Goal: Task Accomplishment & Management: Complete application form

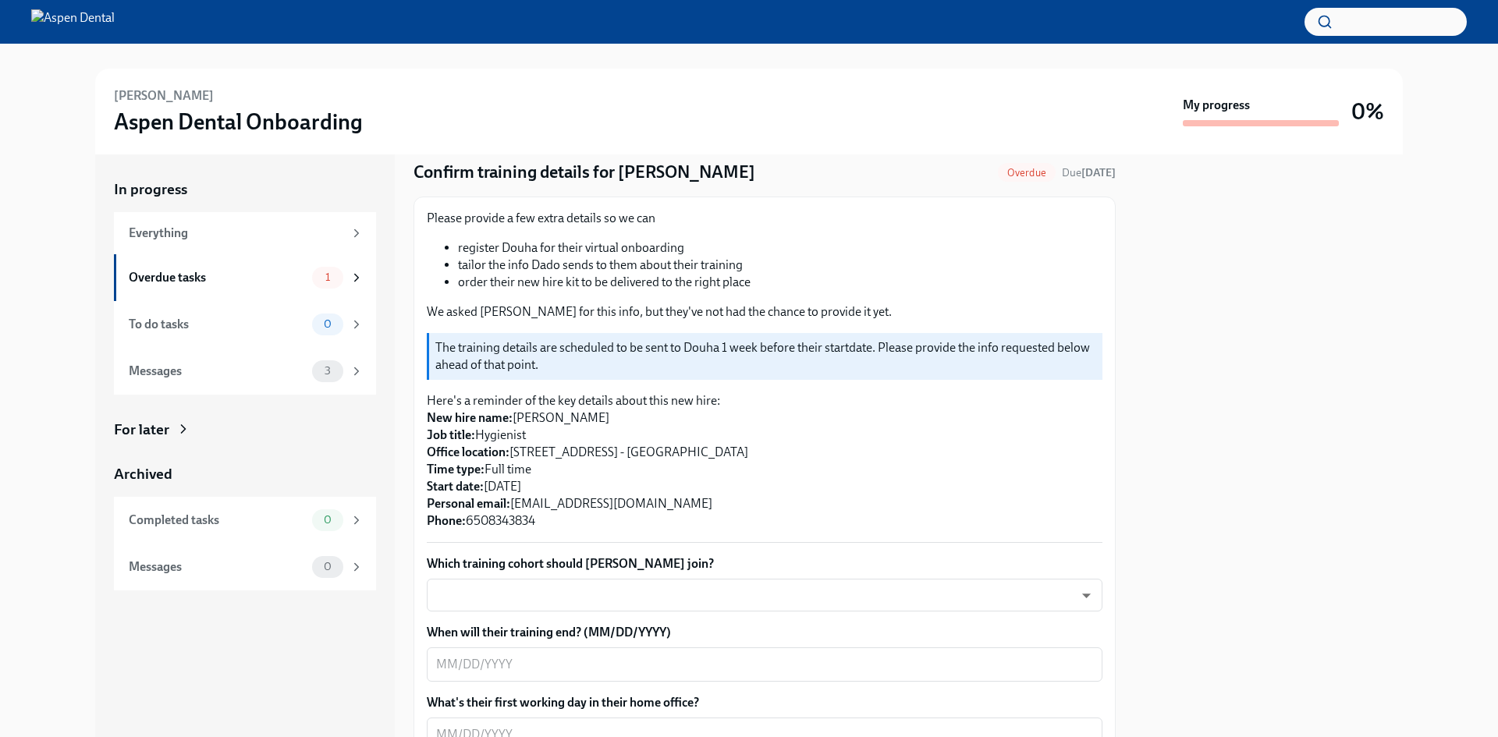
scroll to position [78, 0]
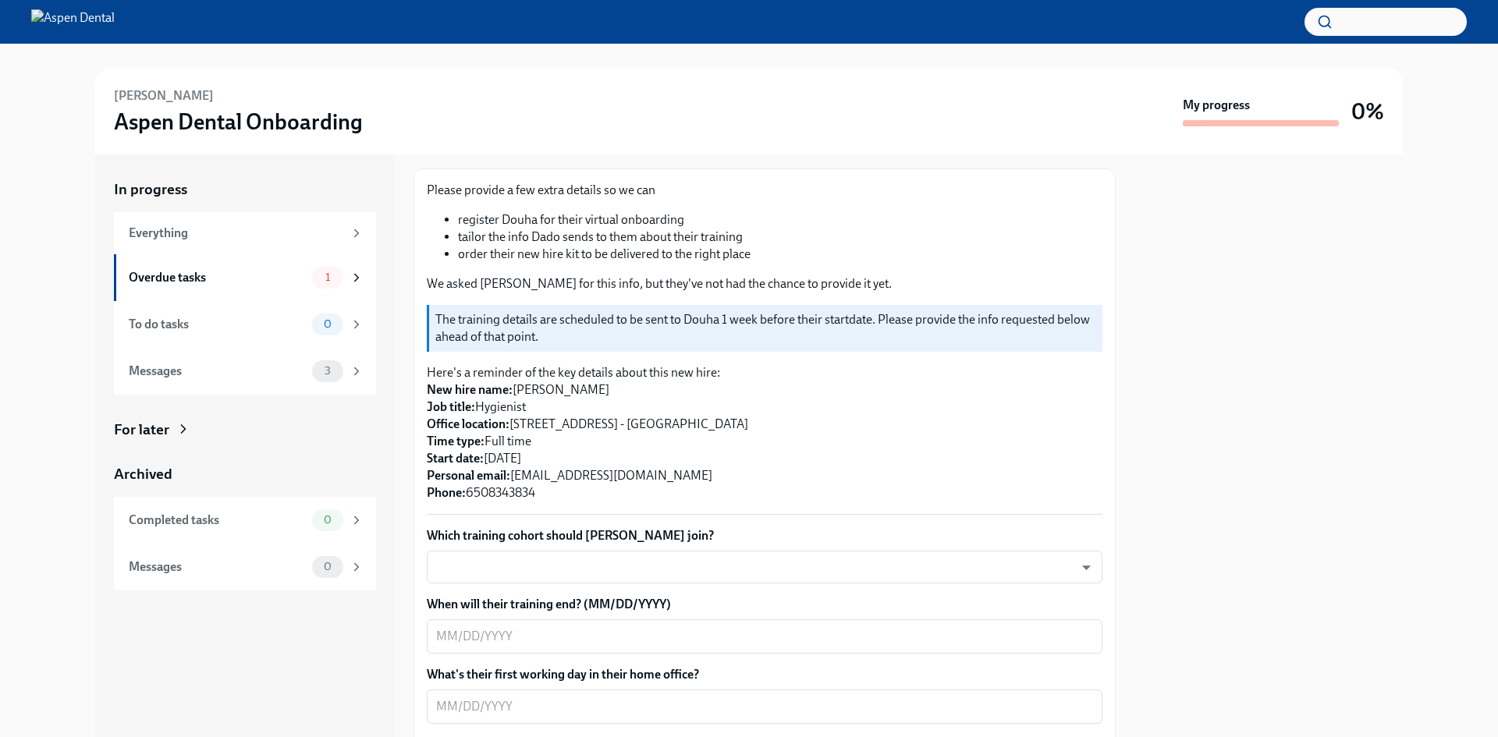
click at [494, 555] on body "[PERSON_NAME] Aspen Dental Onboarding My progress 0% In progress Everything Ove…" at bounding box center [749, 368] width 1498 height 737
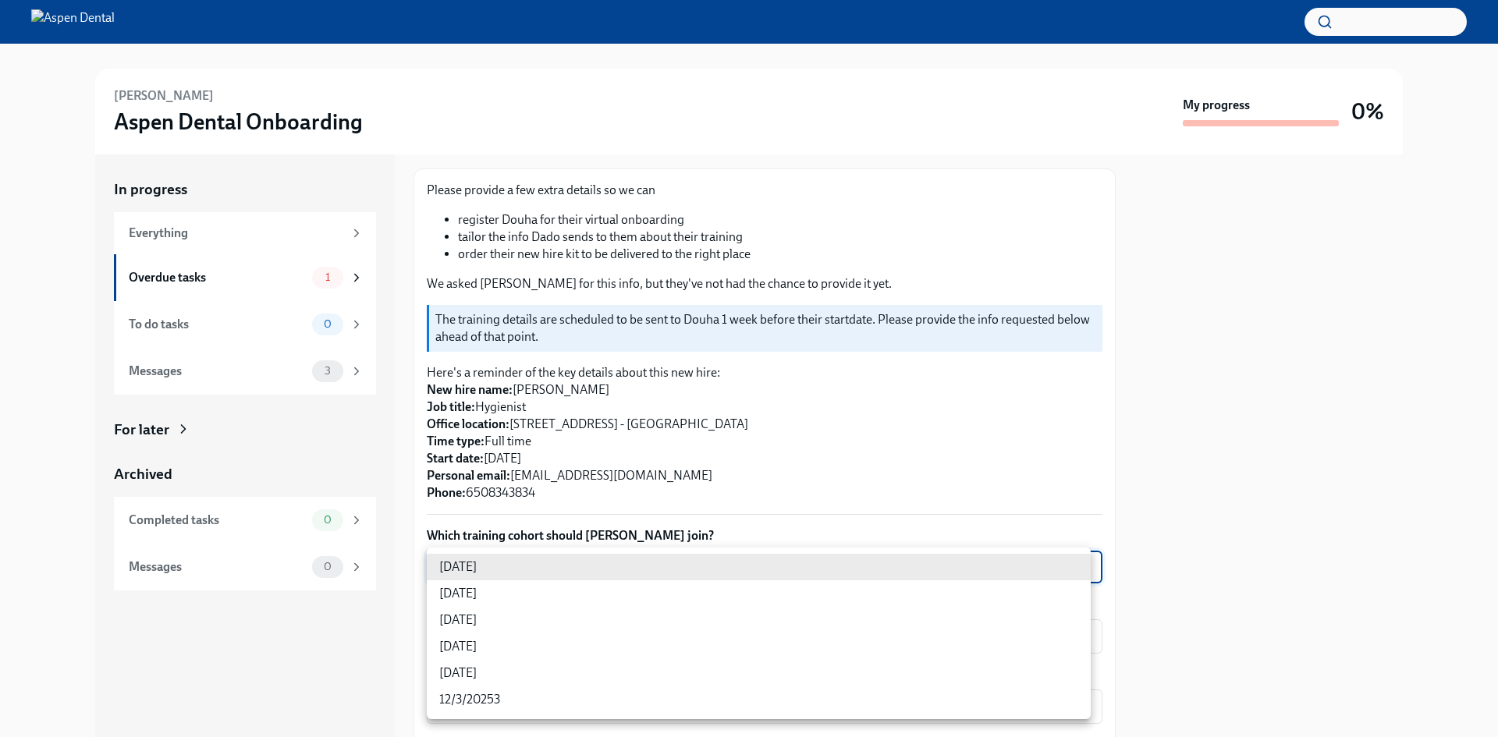
click at [481, 566] on li "[DATE]" at bounding box center [759, 567] width 664 height 27
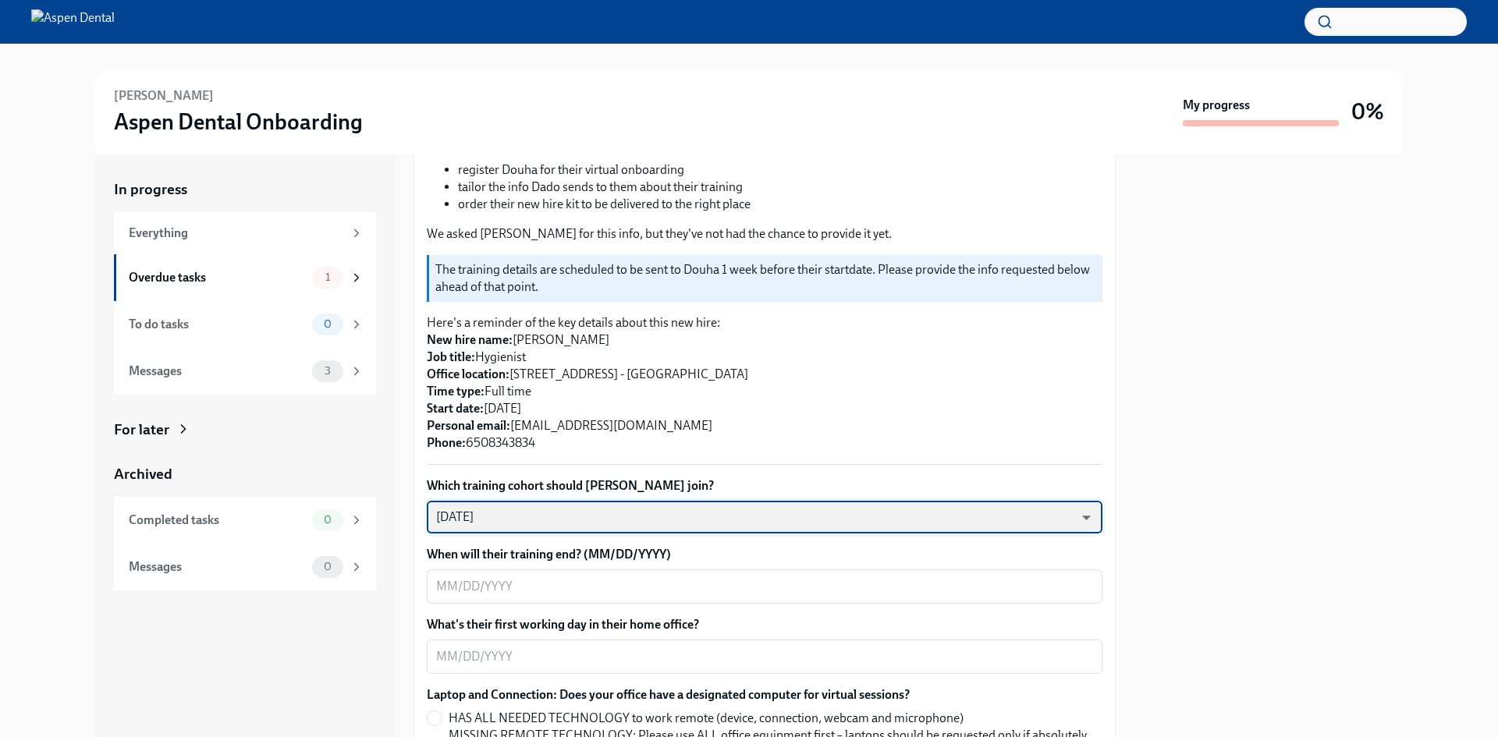
scroll to position [156, 0]
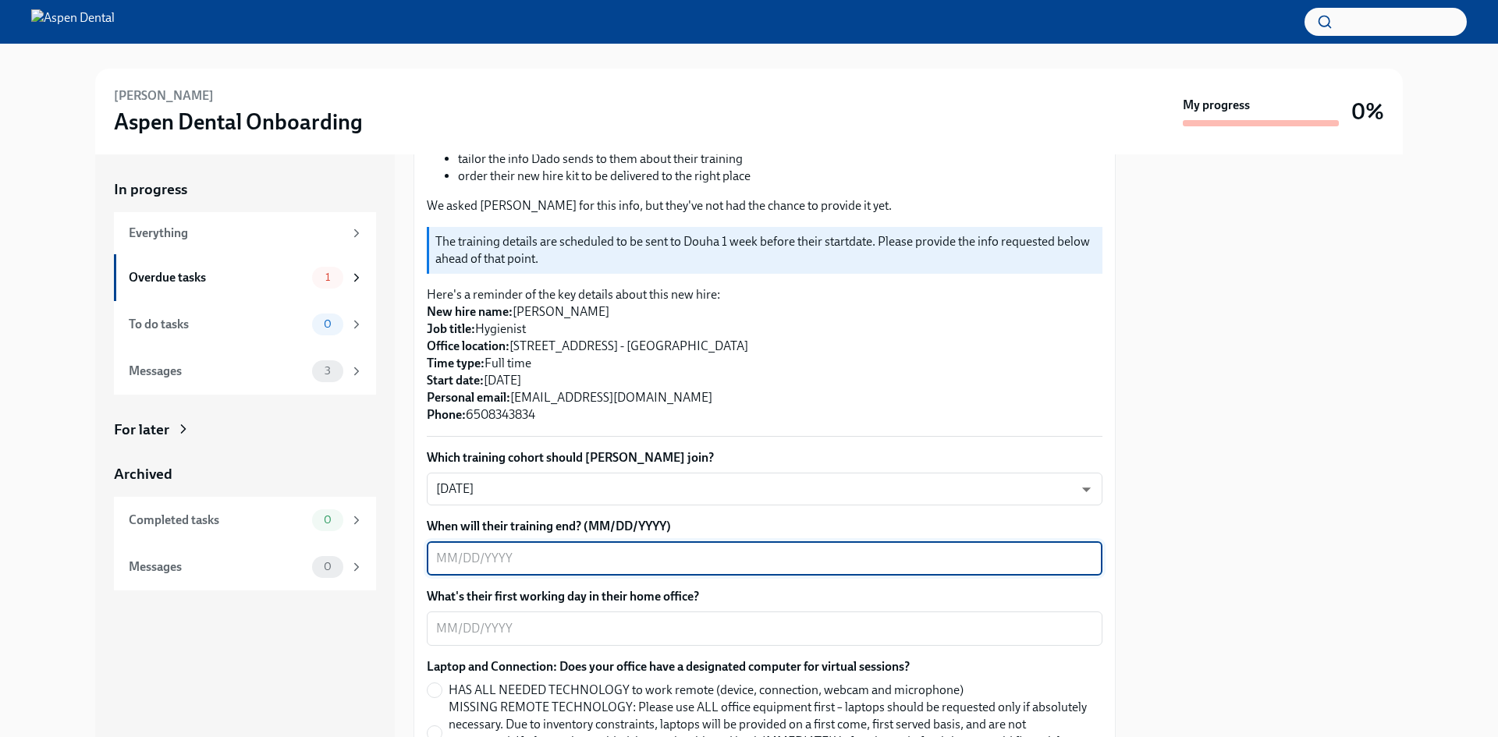
click at [502, 550] on textarea "When will their training end? (MM/DD/YYYY)" at bounding box center [764, 558] width 657 height 19
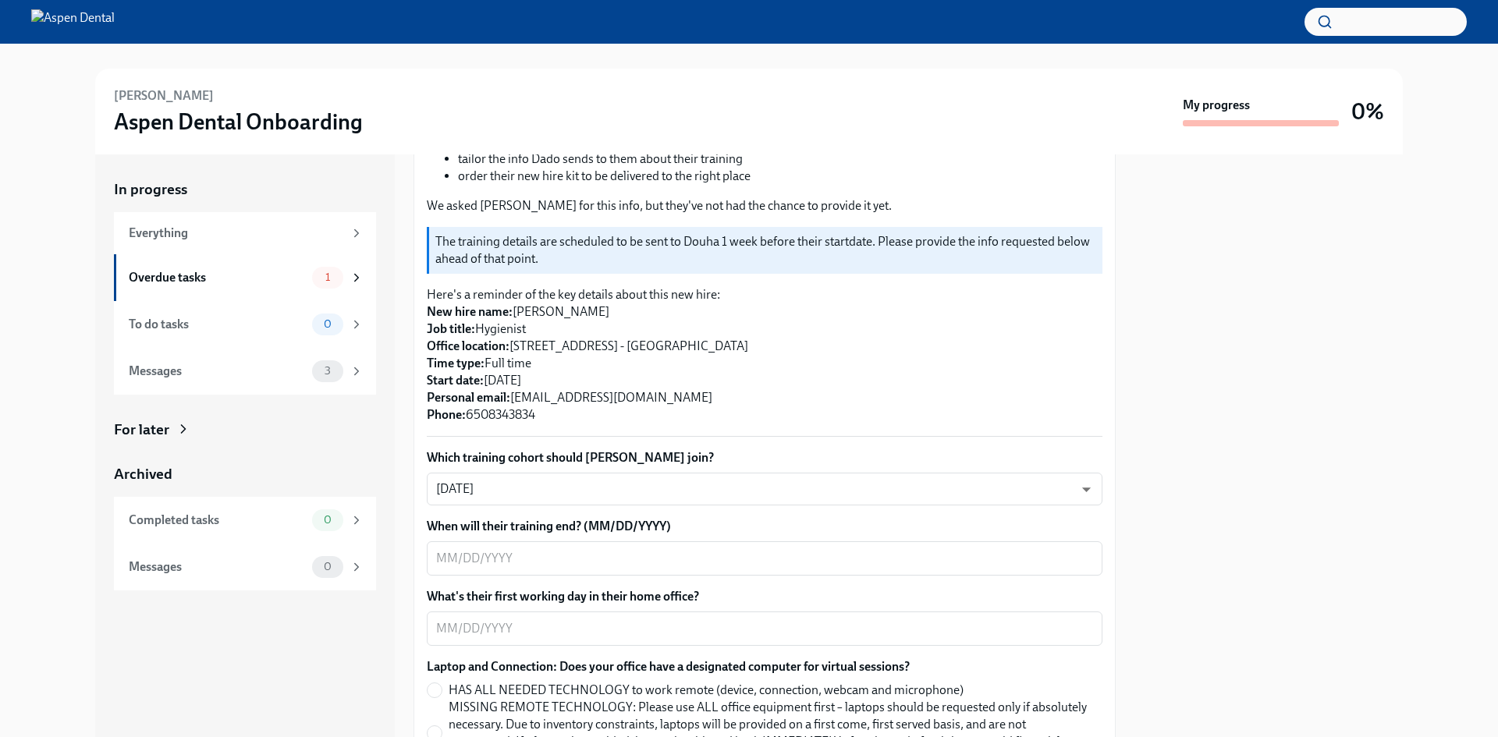
click at [1062, 486] on body "[PERSON_NAME] Aspen Dental Onboarding My progress 0% In progress Everything Ove…" at bounding box center [749, 368] width 1498 height 737
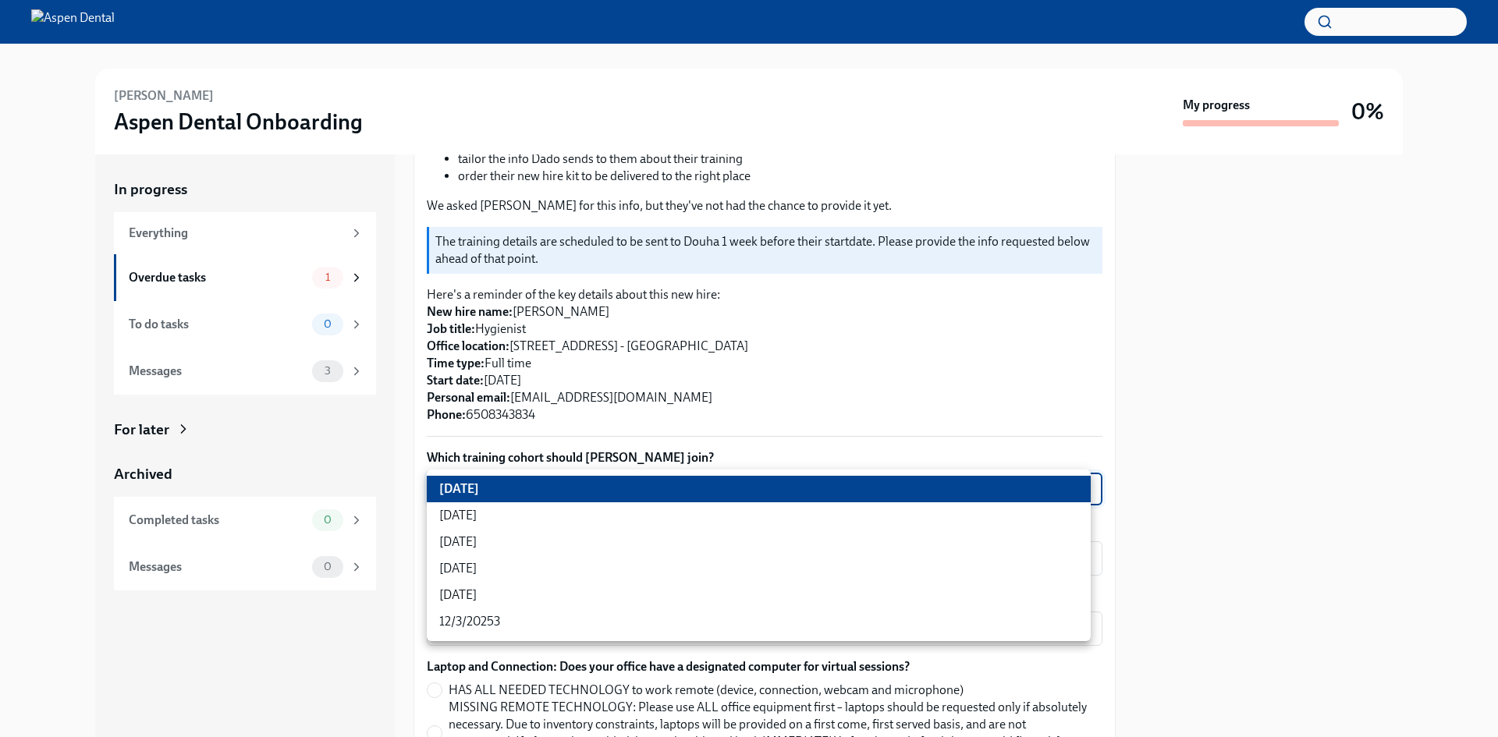
click at [472, 518] on li "[DATE]" at bounding box center [759, 516] width 664 height 27
type input "3nUBSyPo1"
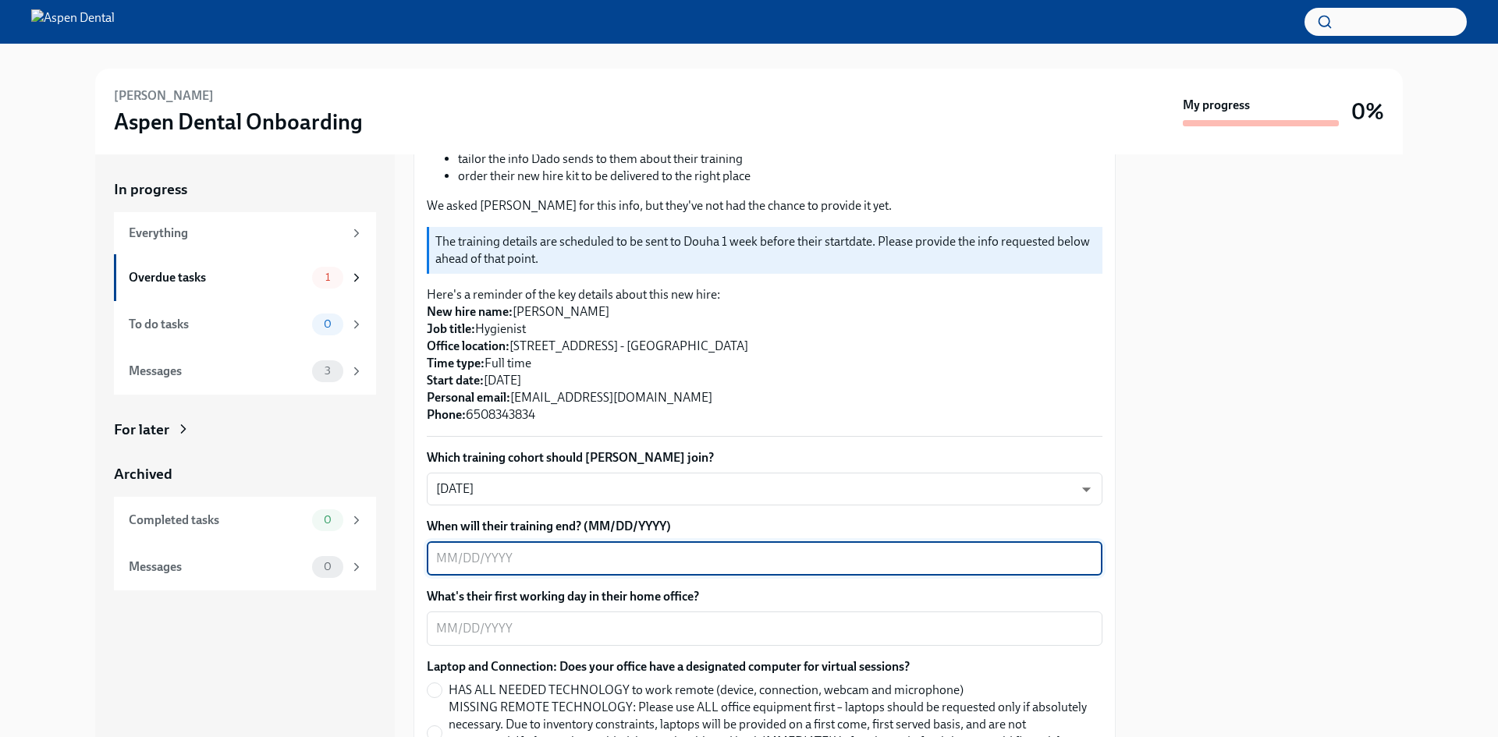
click at [1053, 551] on textarea "When will their training end? (MM/DD/YYYY)" at bounding box center [764, 558] width 657 height 19
click at [1046, 562] on textarea "When will their training end? (MM/DD/YYYY)" at bounding box center [764, 558] width 657 height 19
type textarea "[DATE]"
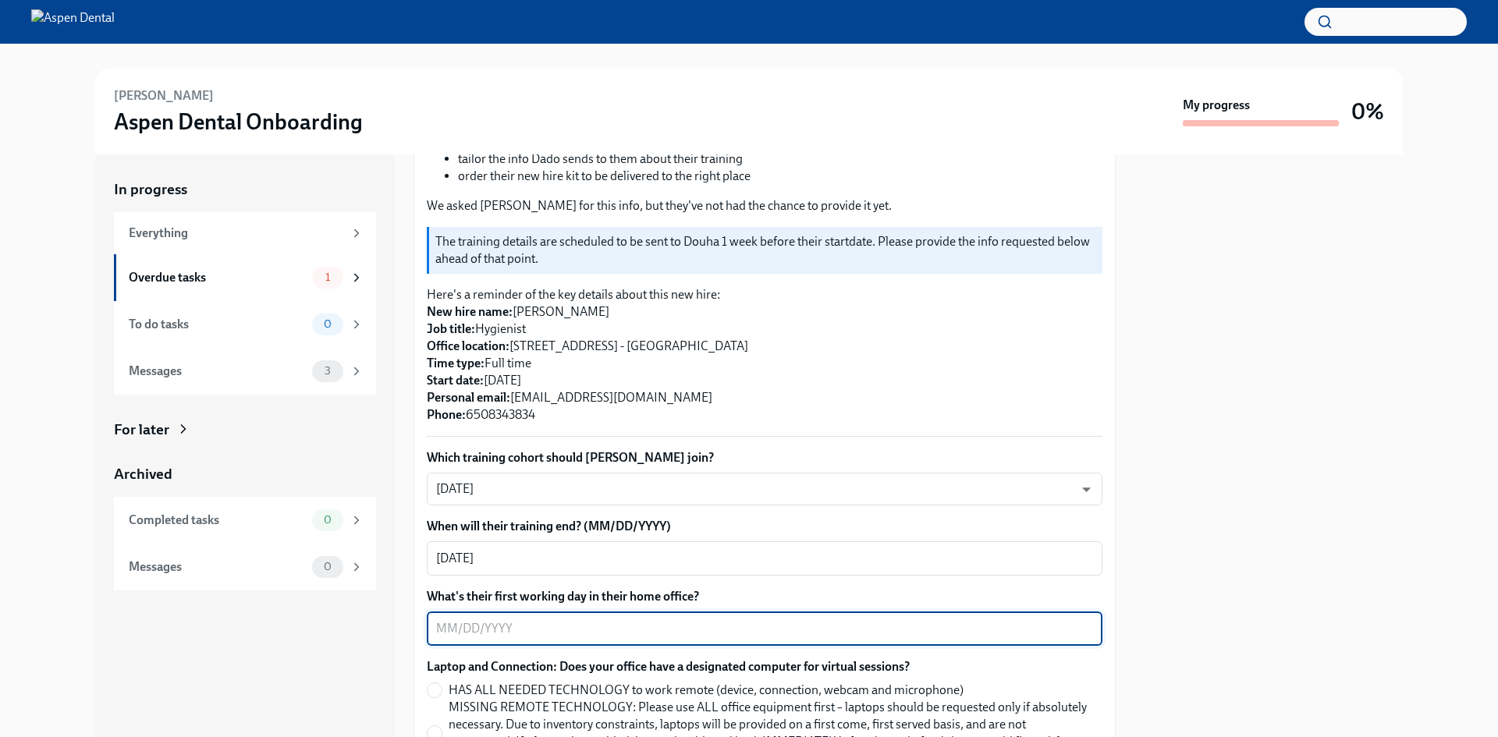
click at [492, 628] on textarea "What's their first working day in their home office?" at bounding box center [764, 629] width 657 height 19
type textarea "09/25"
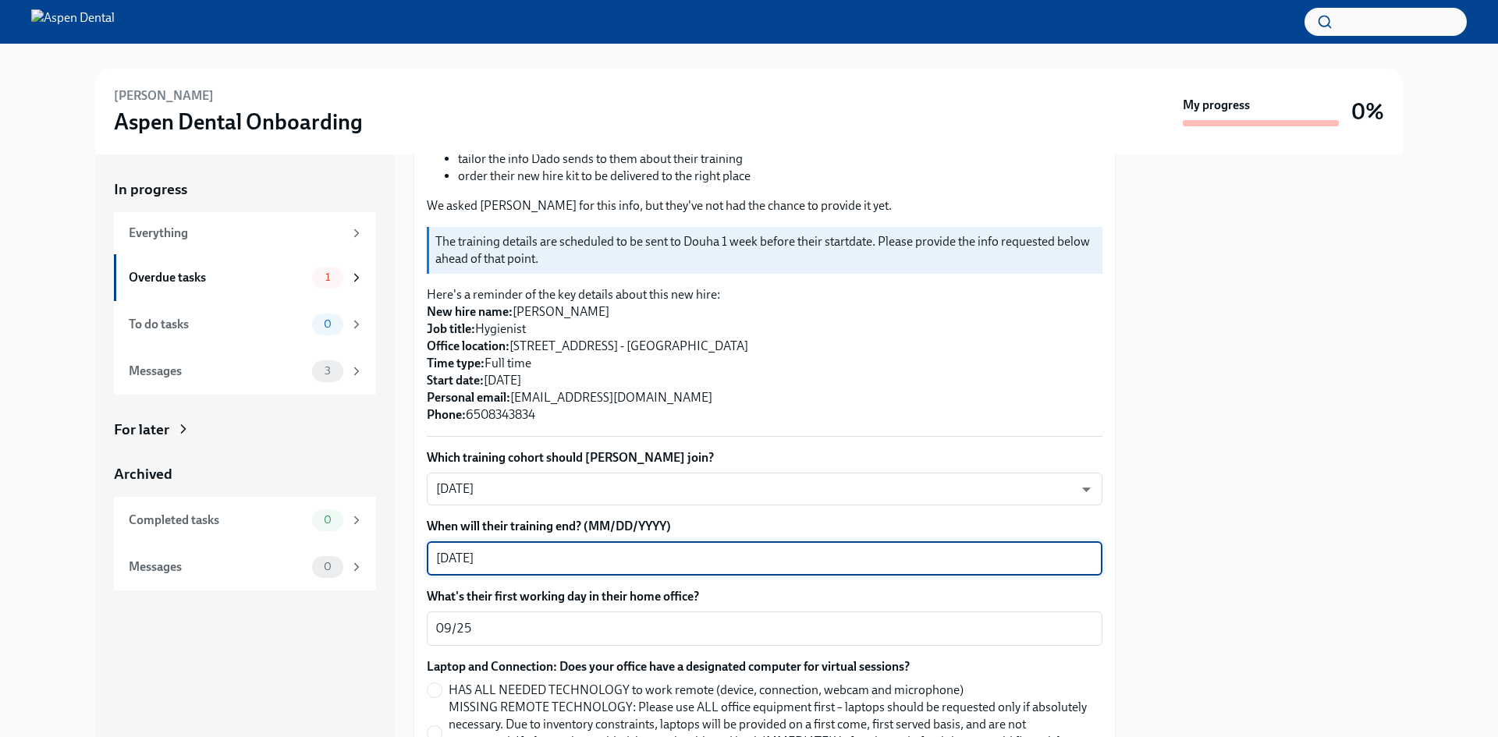
click at [467, 555] on textarea "[DATE]" at bounding box center [764, 558] width 657 height 19
type textarea "[DATE]"
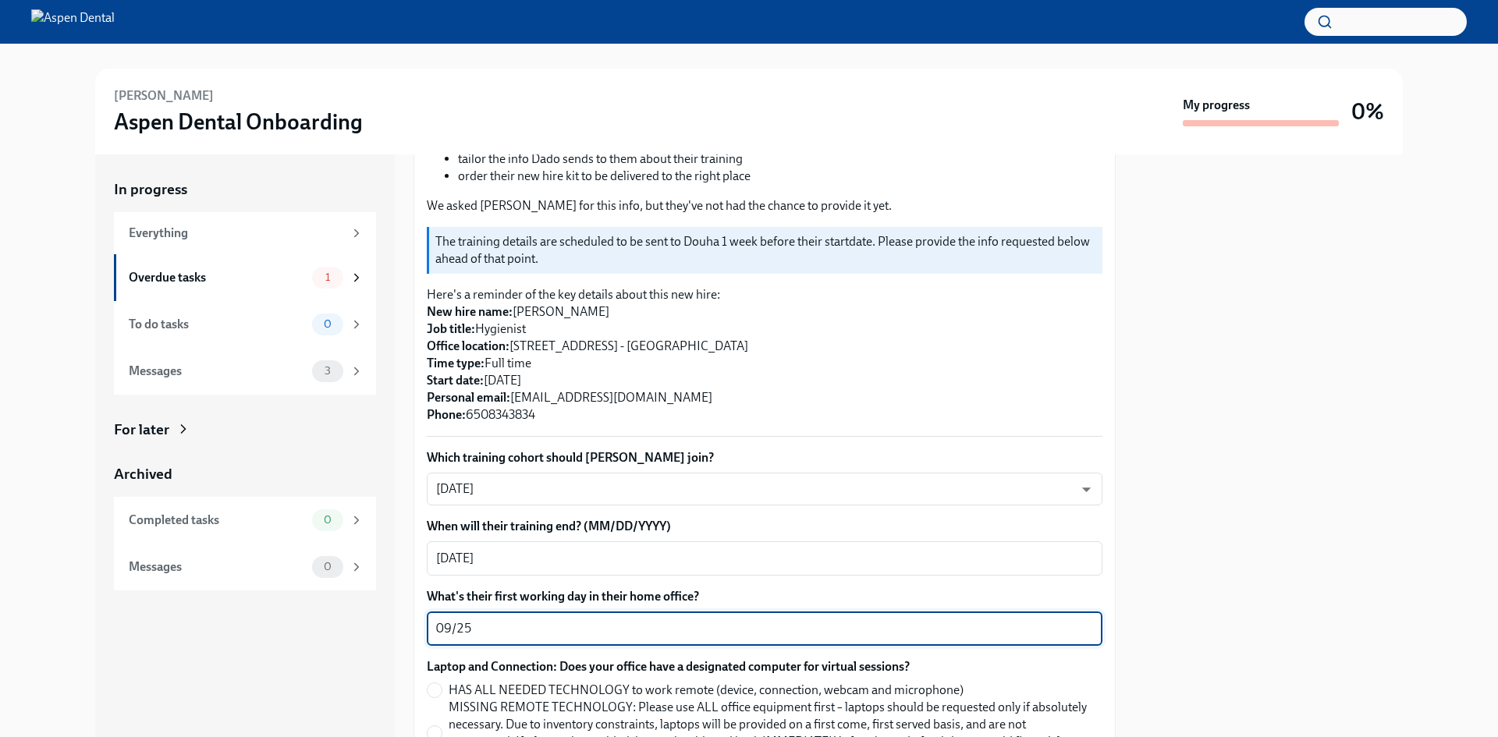
click at [469, 625] on textarea "09/25" at bounding box center [764, 629] width 657 height 19
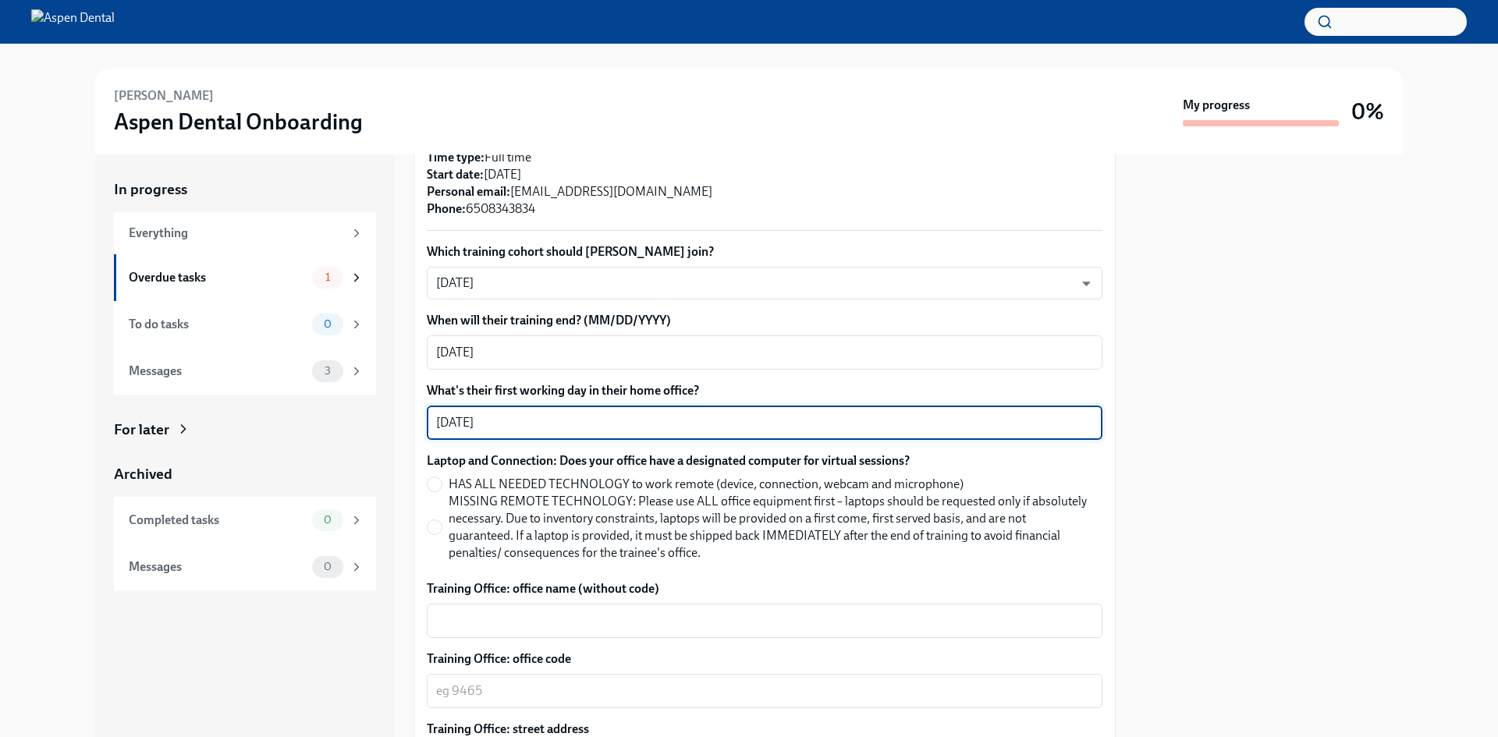
scroll to position [390, 0]
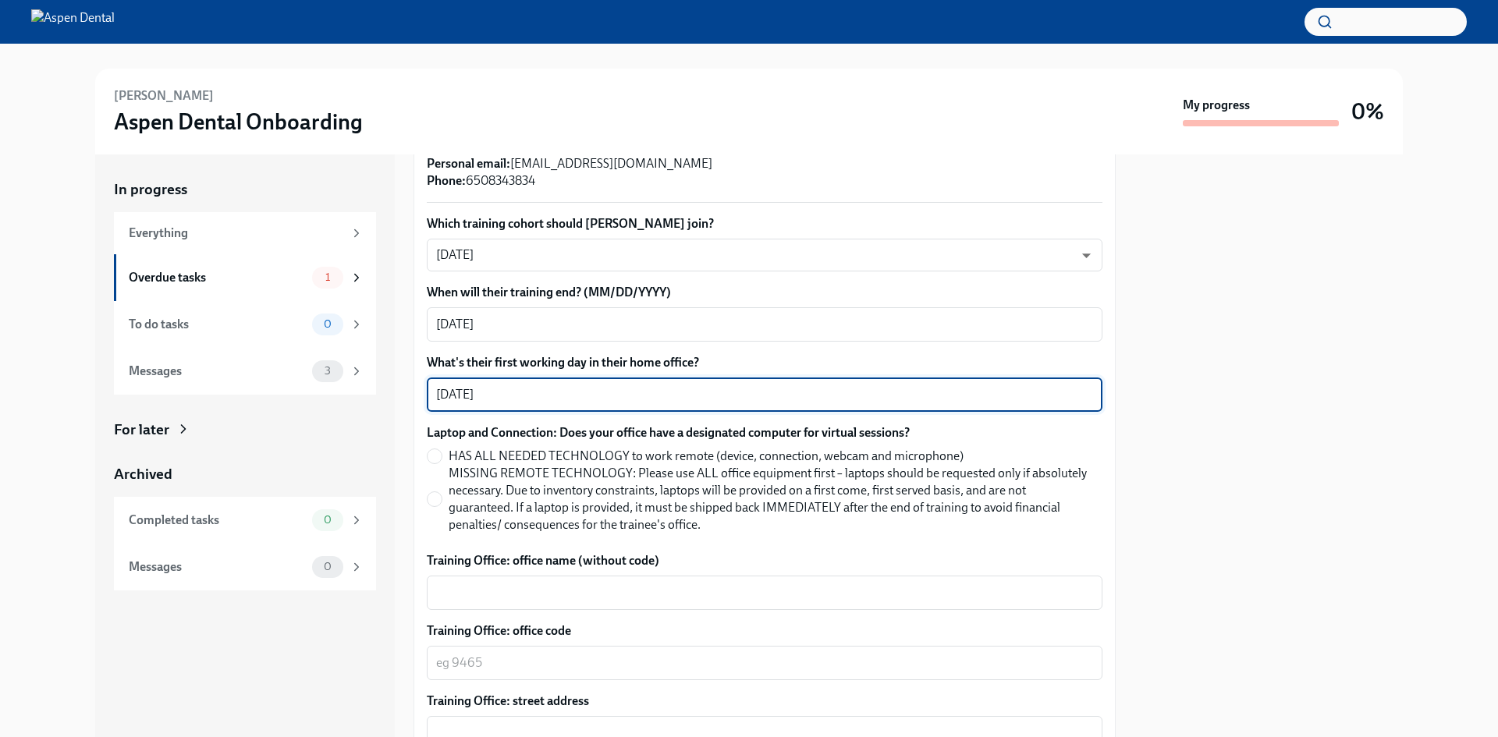
type textarea "[DATE]"
click at [434, 460] on input "HAS ALL NEEDED TECHNOLOGY to work remote (device, connection, webcam and microp…" at bounding box center [435, 456] width 14 height 14
radio input "true"
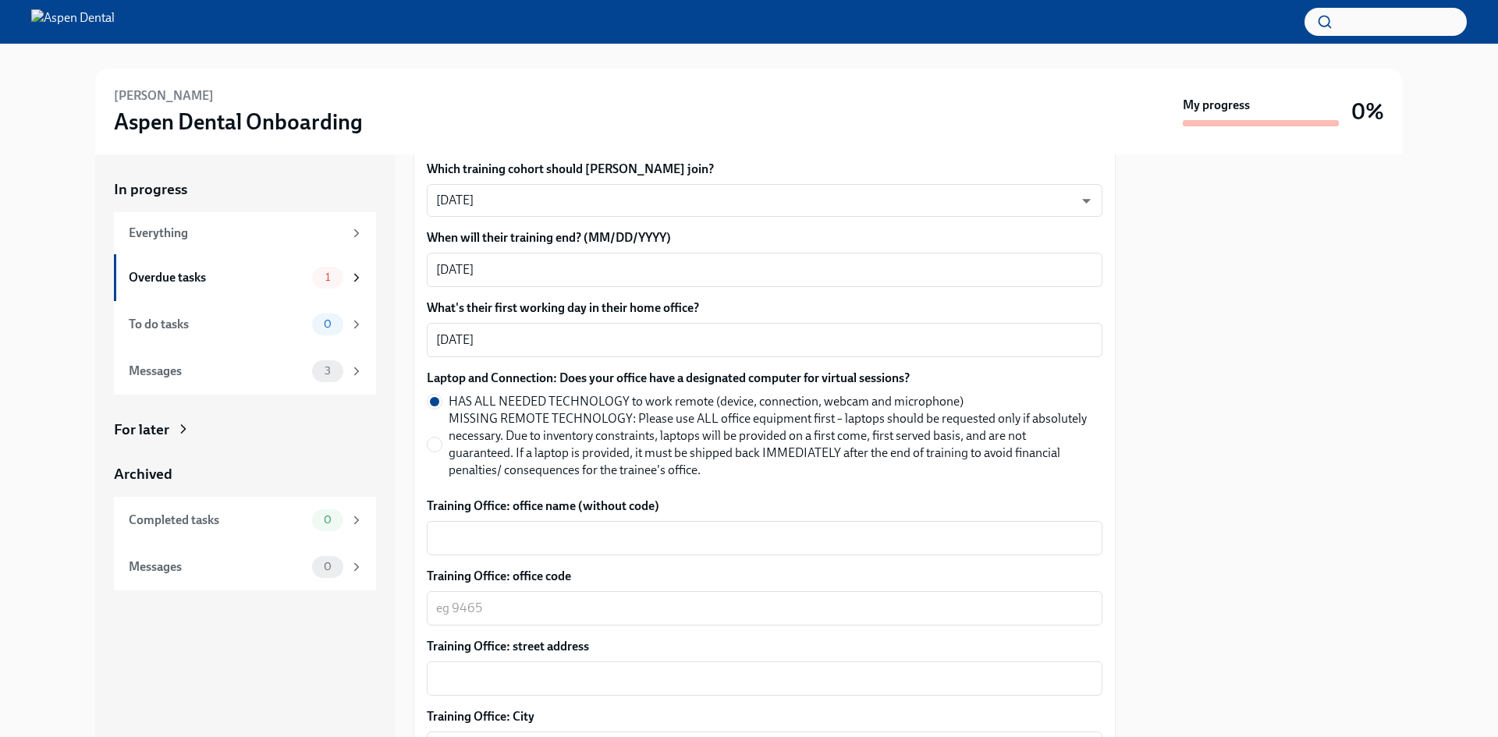
scroll to position [468, 0]
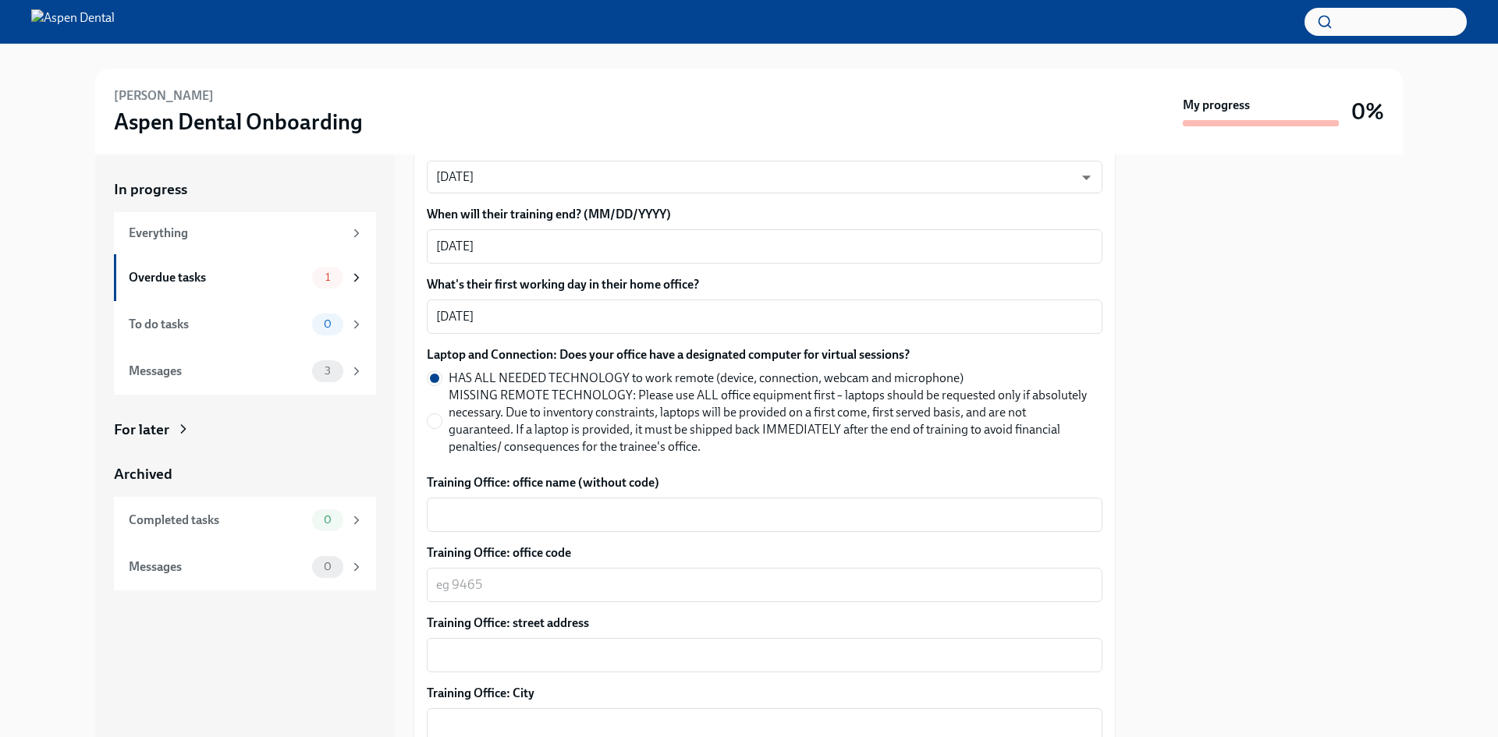
click at [483, 510] on textarea "Training Office: office name (without code)" at bounding box center [764, 515] width 657 height 19
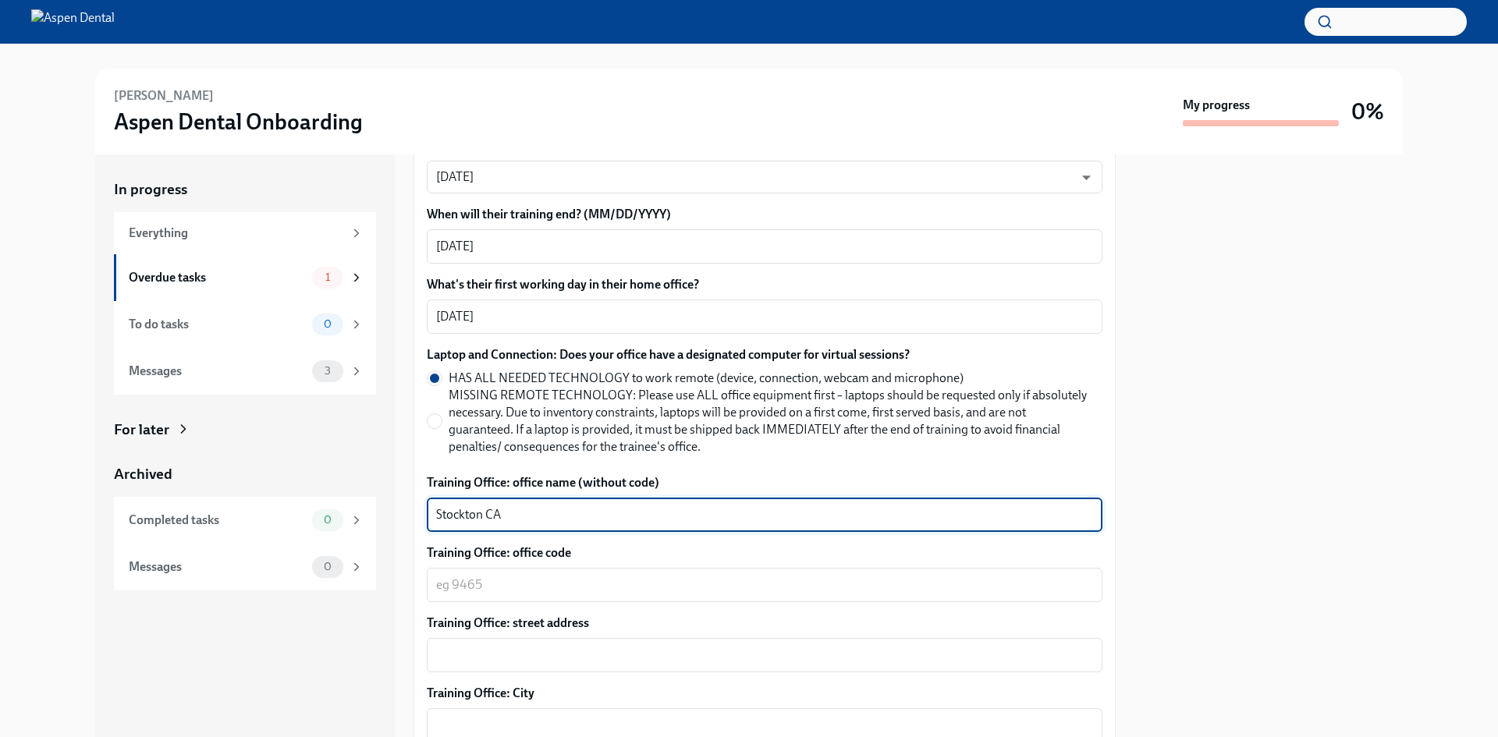
type textarea "Stockton CA"
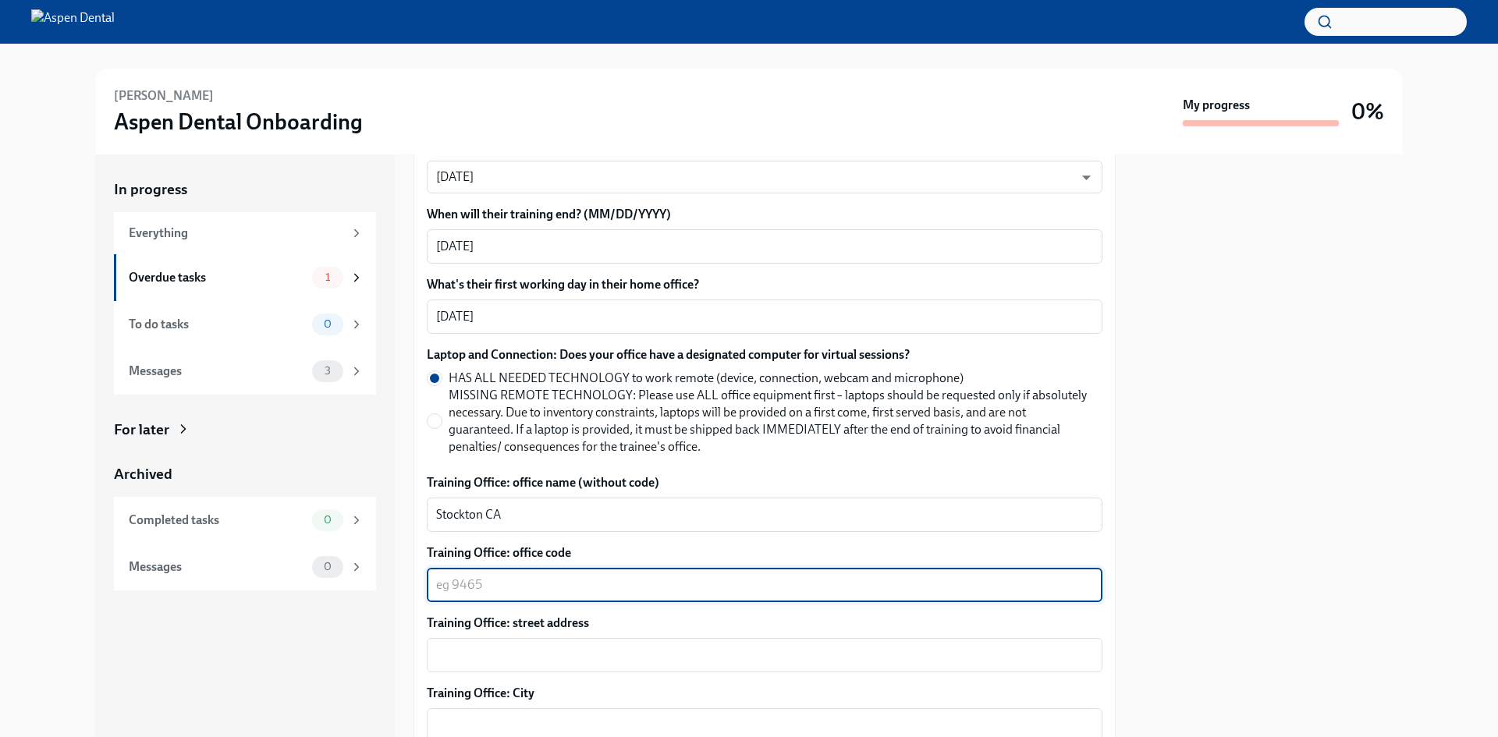
click at [503, 580] on textarea "Training Office: office code" at bounding box center [764, 585] width 657 height 19
type textarea "4266"
click at [523, 657] on textarea "Training Office: street address" at bounding box center [764, 655] width 657 height 19
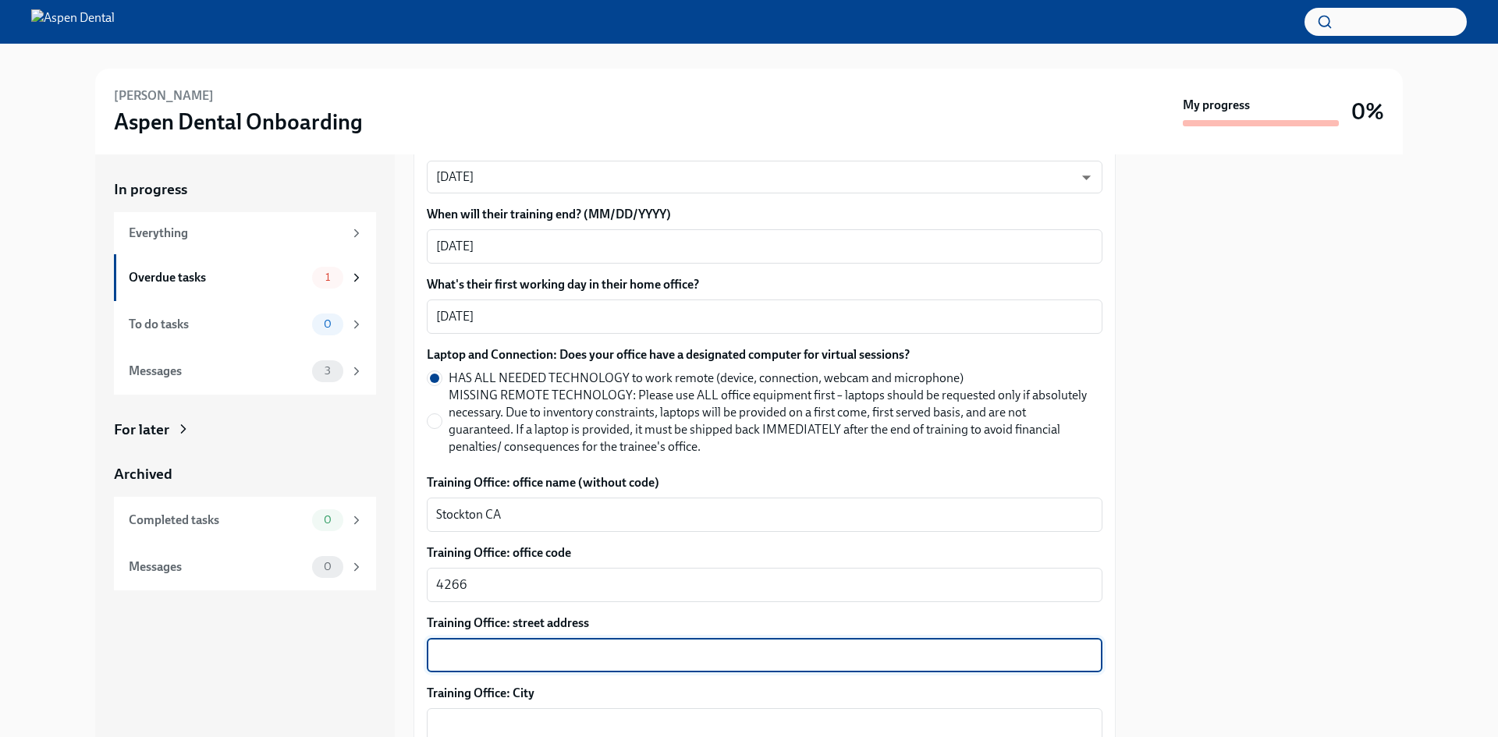
drag, startPoint x: 521, startPoint y: 655, endPoint x: 518, endPoint y: 618, distance: 37.6
click at [521, 649] on textarea "Training Office: street address" at bounding box center [764, 655] width 657 height 19
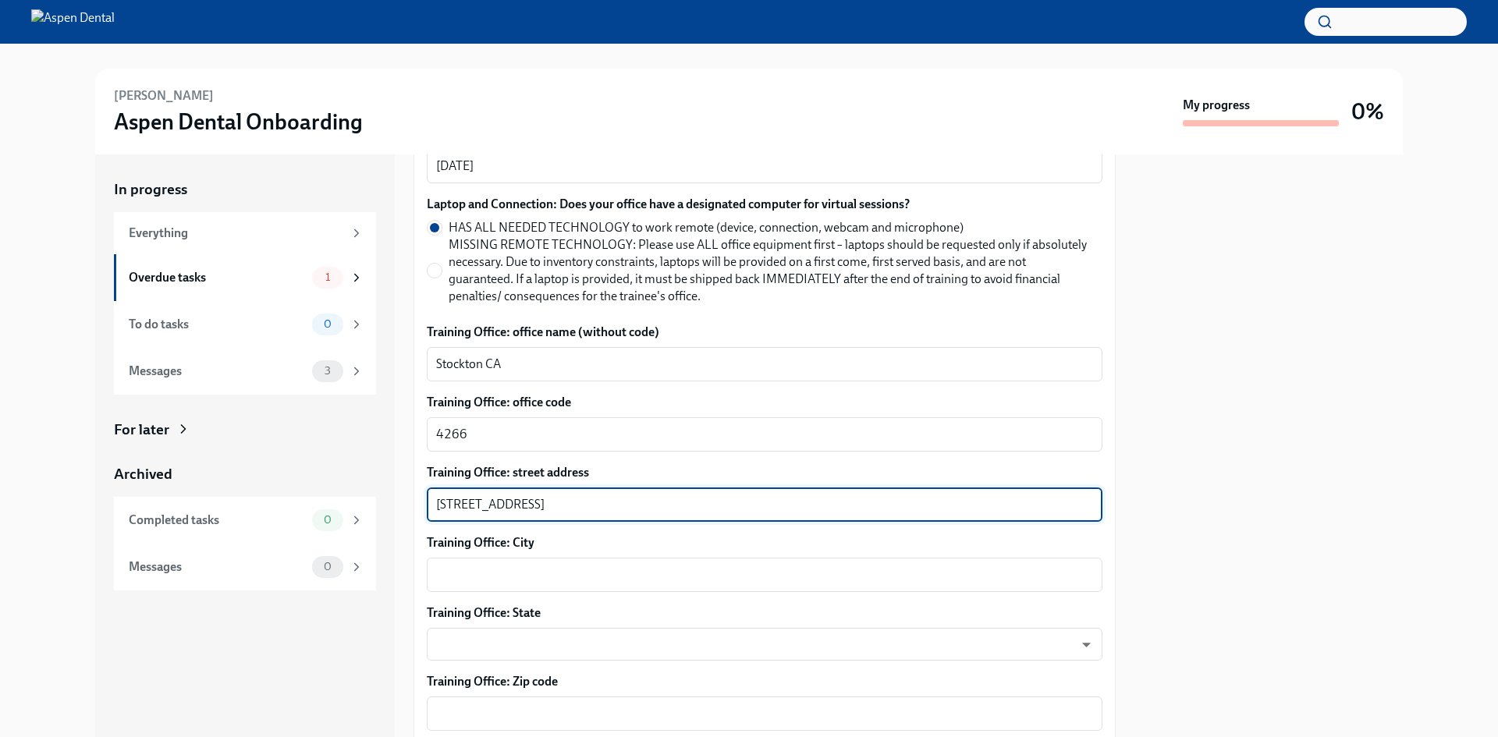
scroll to position [624, 0]
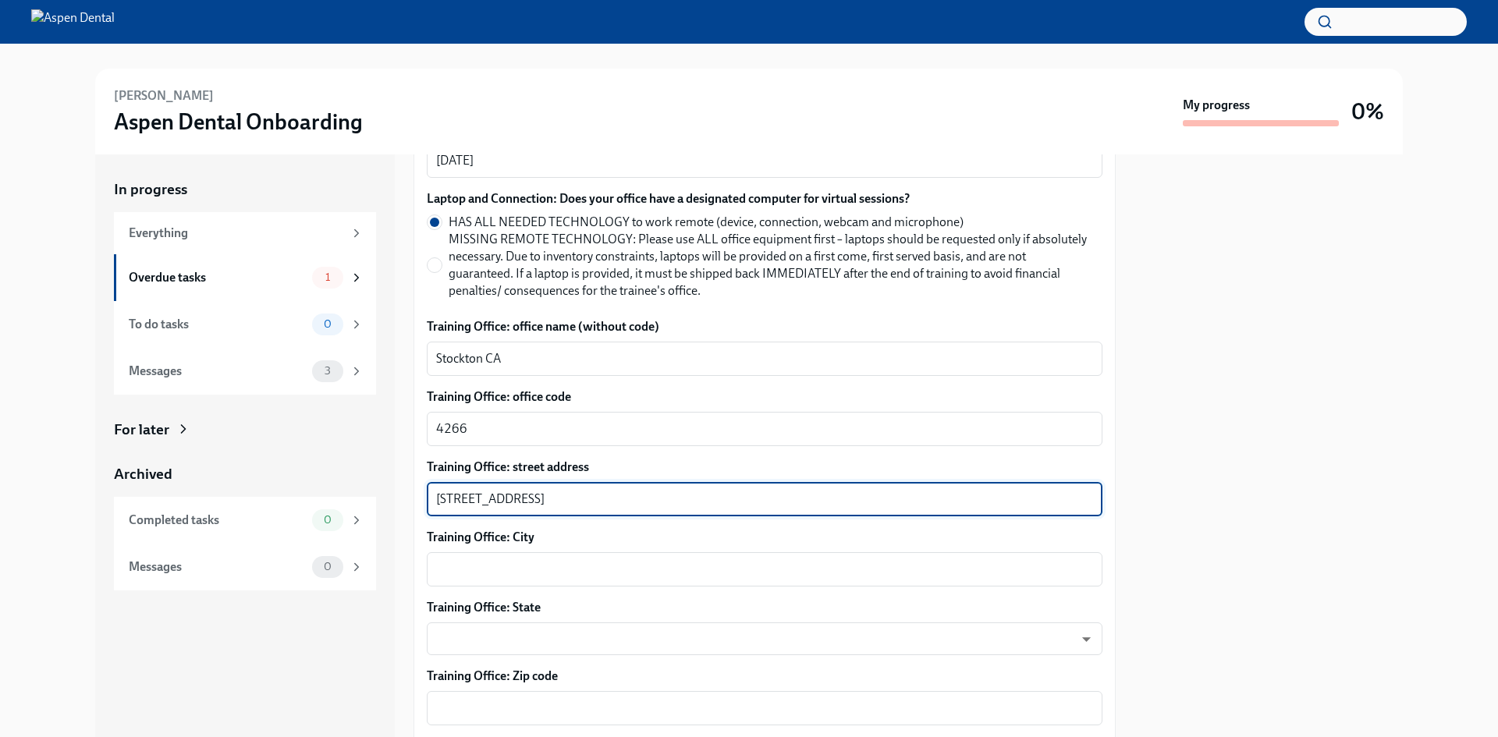
type textarea "[STREET_ADDRESS]"
click at [528, 571] on textarea "Training Office: City" at bounding box center [764, 569] width 657 height 19
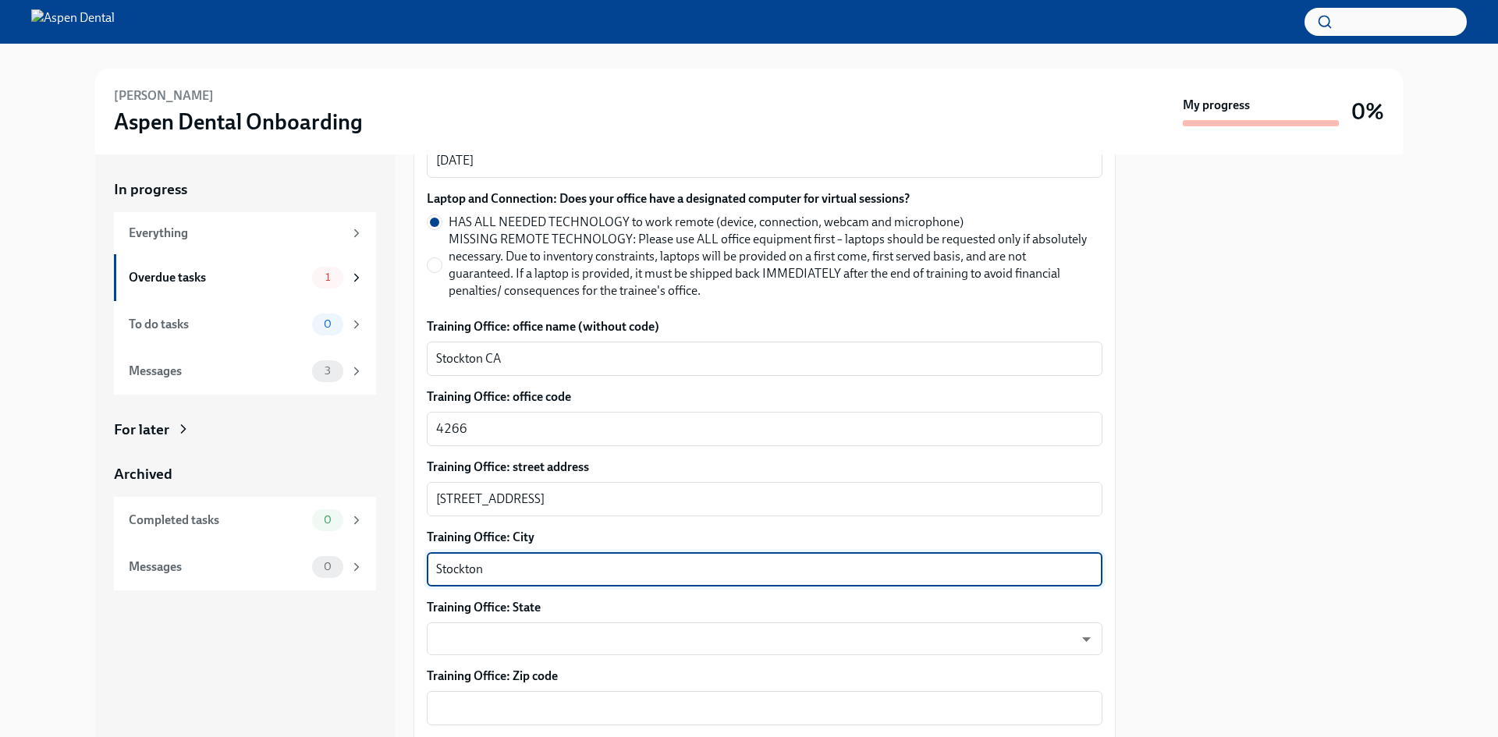
type textarea "Stockton"
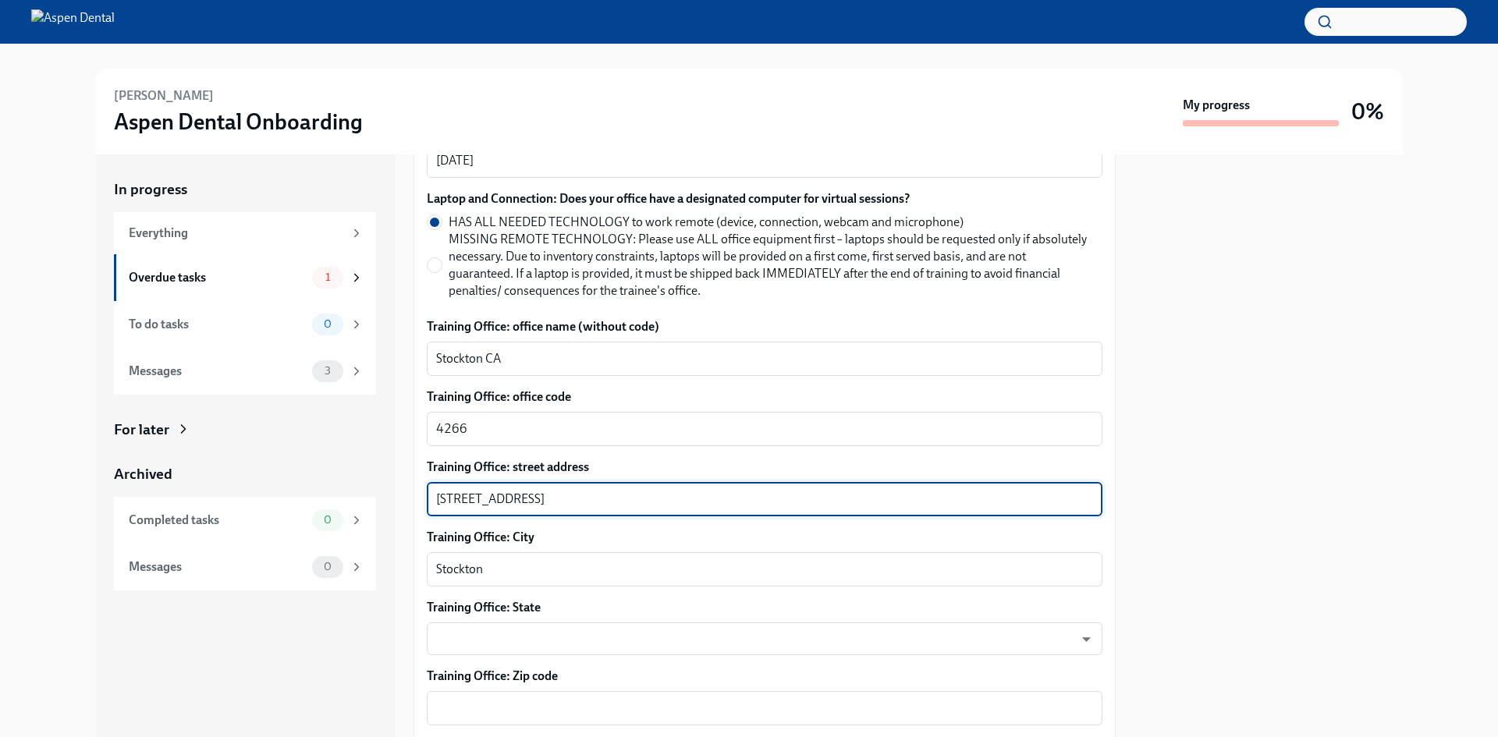
drag, startPoint x: 588, startPoint y: 493, endPoint x: 527, endPoint y: 495, distance: 60.9
click at [527, 495] on textarea "[STREET_ADDRESS]" at bounding box center [764, 499] width 657 height 19
type textarea "[STREET_ADDRESS]"
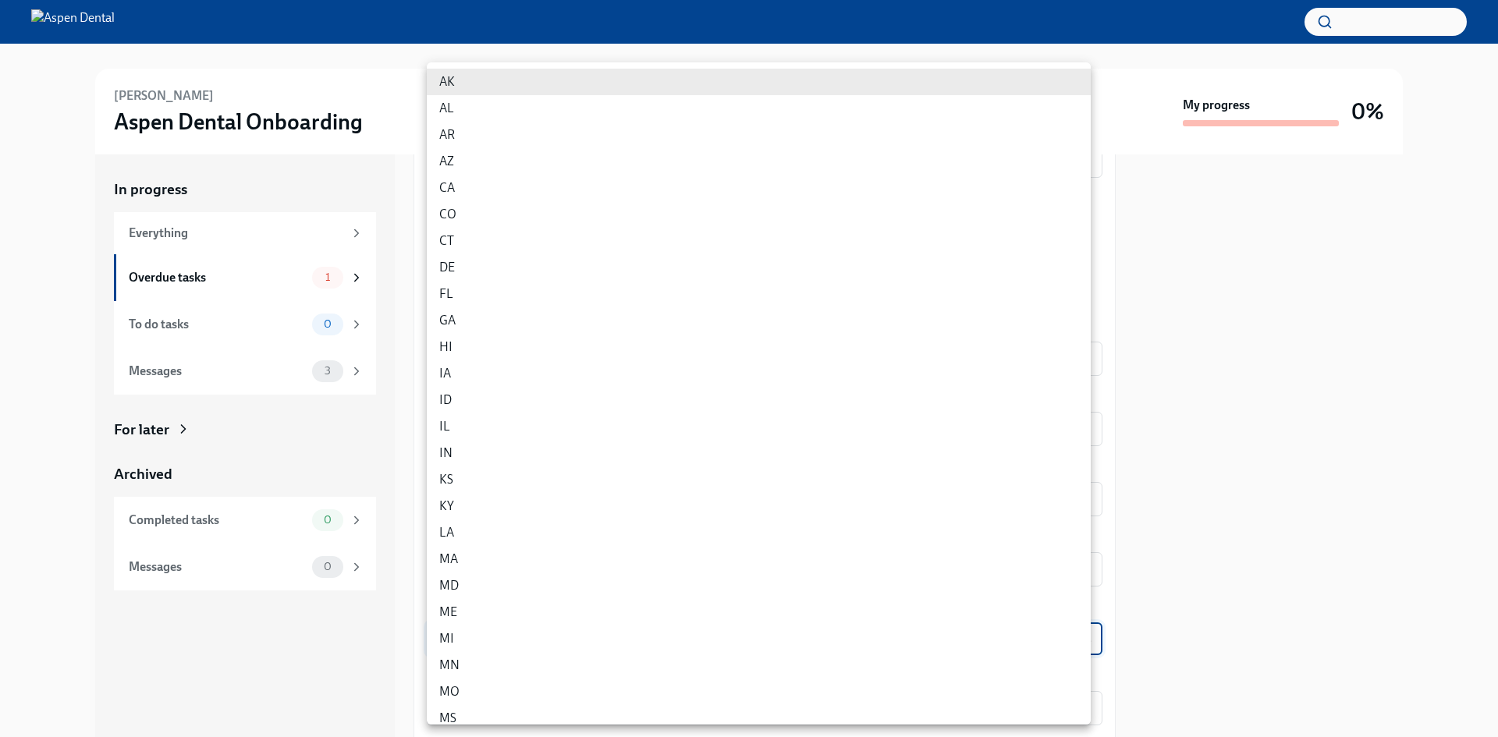
click at [527, 644] on body "[PERSON_NAME] Aspen Dental Onboarding My progress 0% In progress Everything Ove…" at bounding box center [749, 368] width 1498 height 737
click at [459, 188] on li "CA" at bounding box center [759, 188] width 664 height 27
type input "i3yOZAnNd"
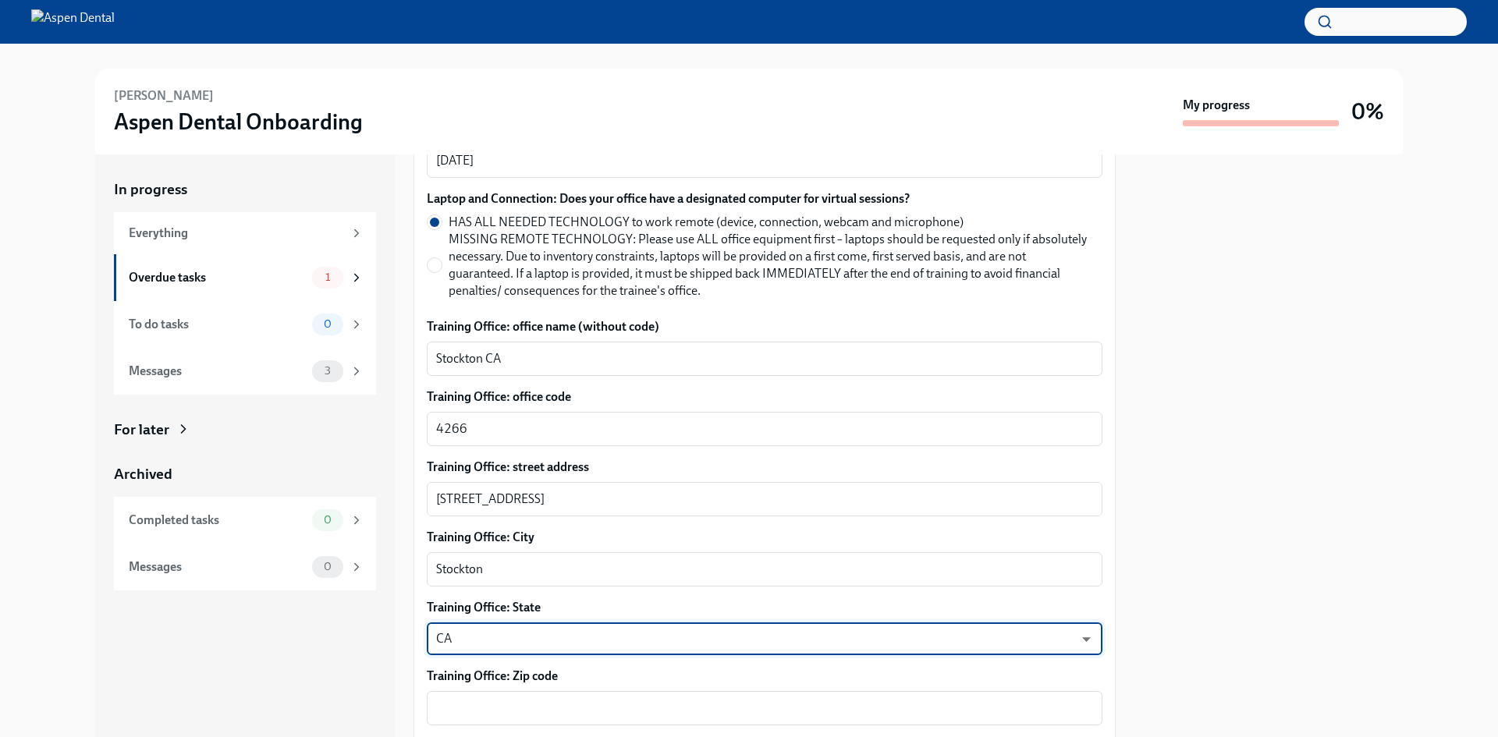
click at [483, 709] on textarea "Training Office: Zip code" at bounding box center [764, 708] width 657 height 19
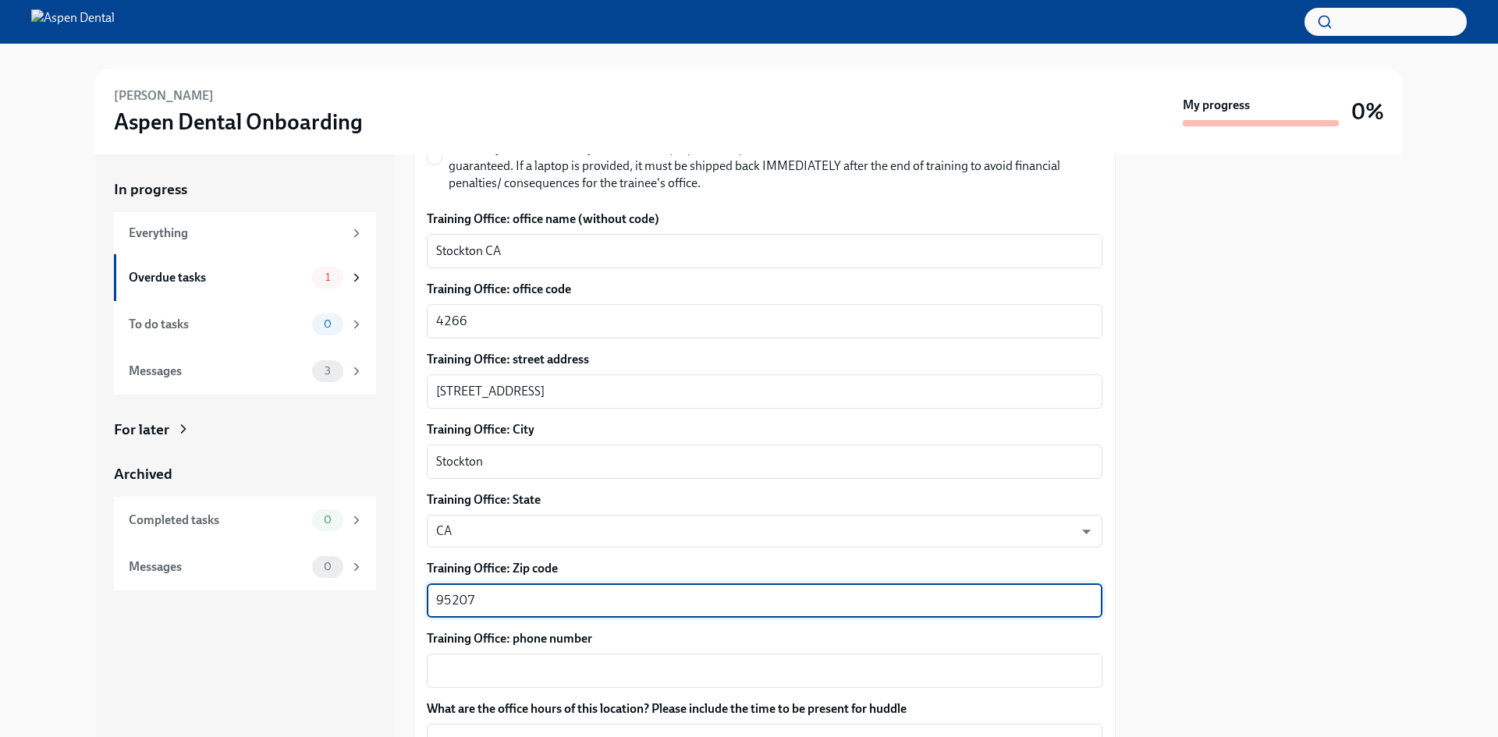
scroll to position [780, 0]
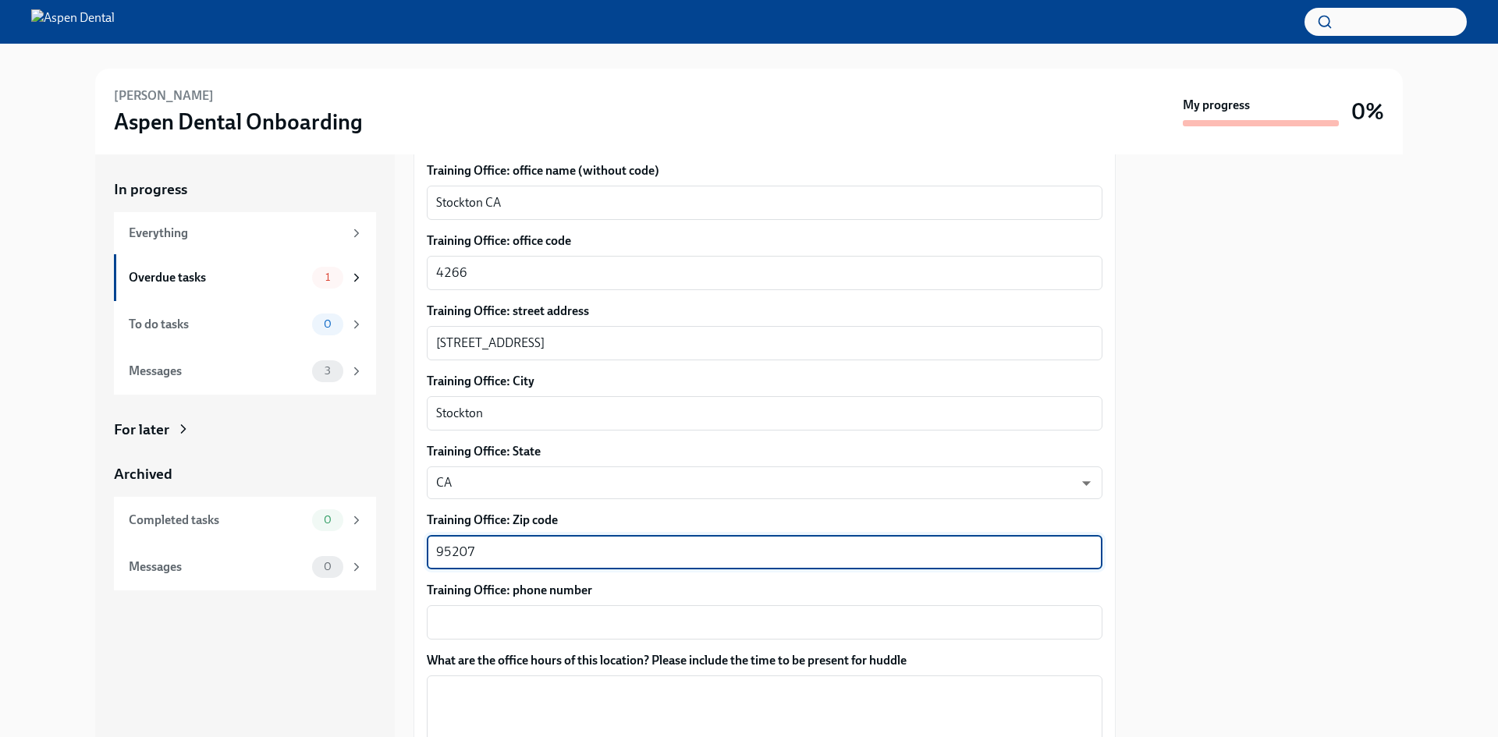
type textarea "95207"
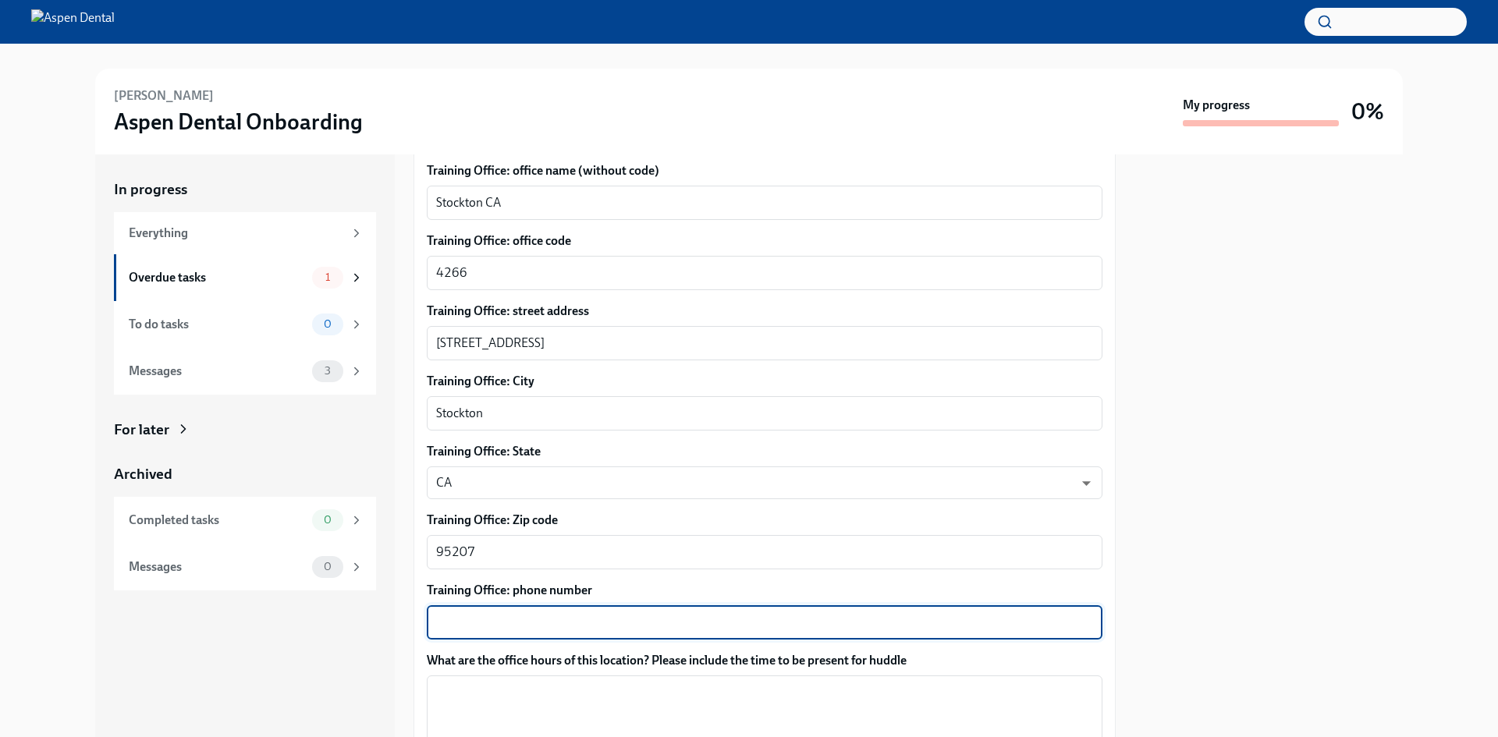
click at [471, 631] on textarea "Training Office: phone number" at bounding box center [764, 622] width 657 height 19
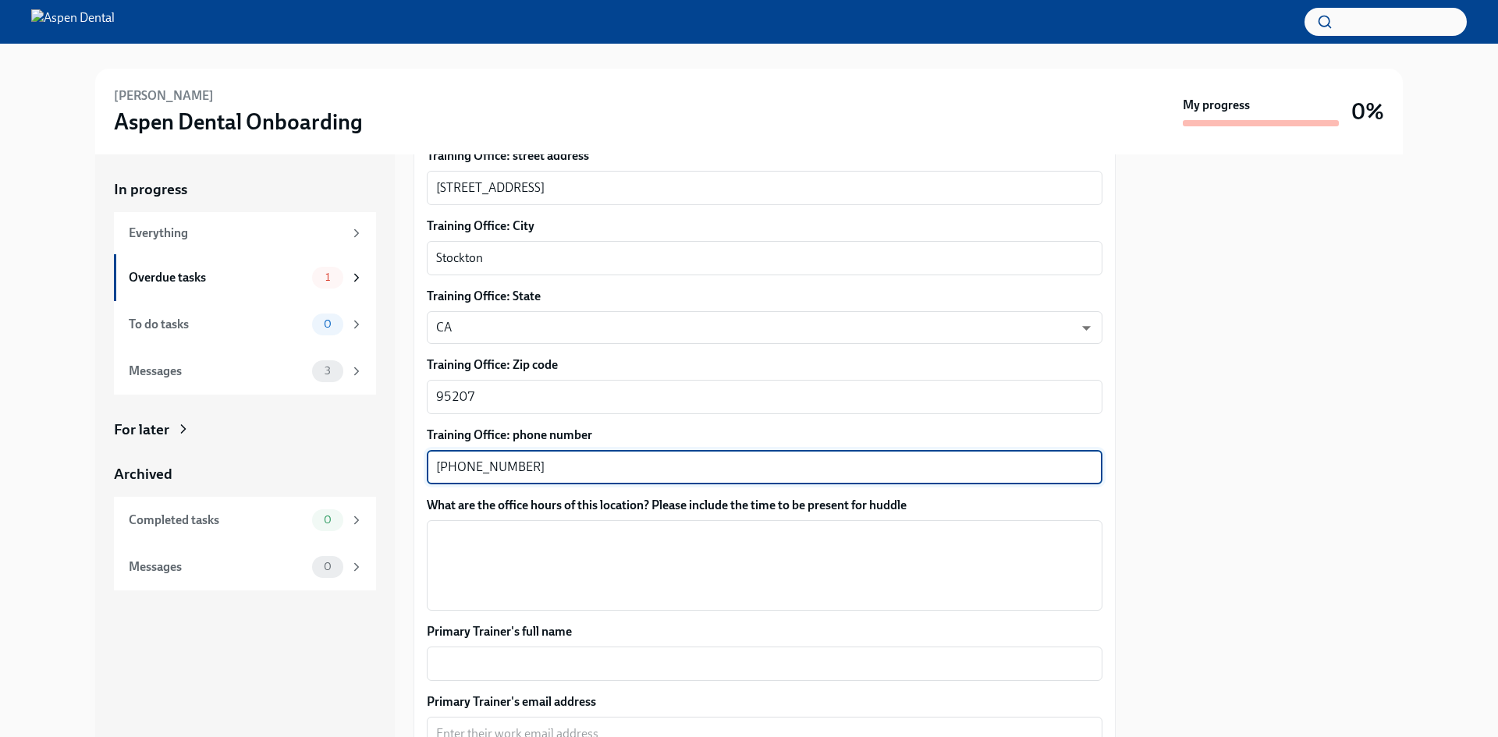
scroll to position [936, 0]
type textarea "[PHONE_NUMBER]"
click at [574, 552] on textarea "What are the office hours of this location? Please include the time to be prese…" at bounding box center [764, 565] width 657 height 75
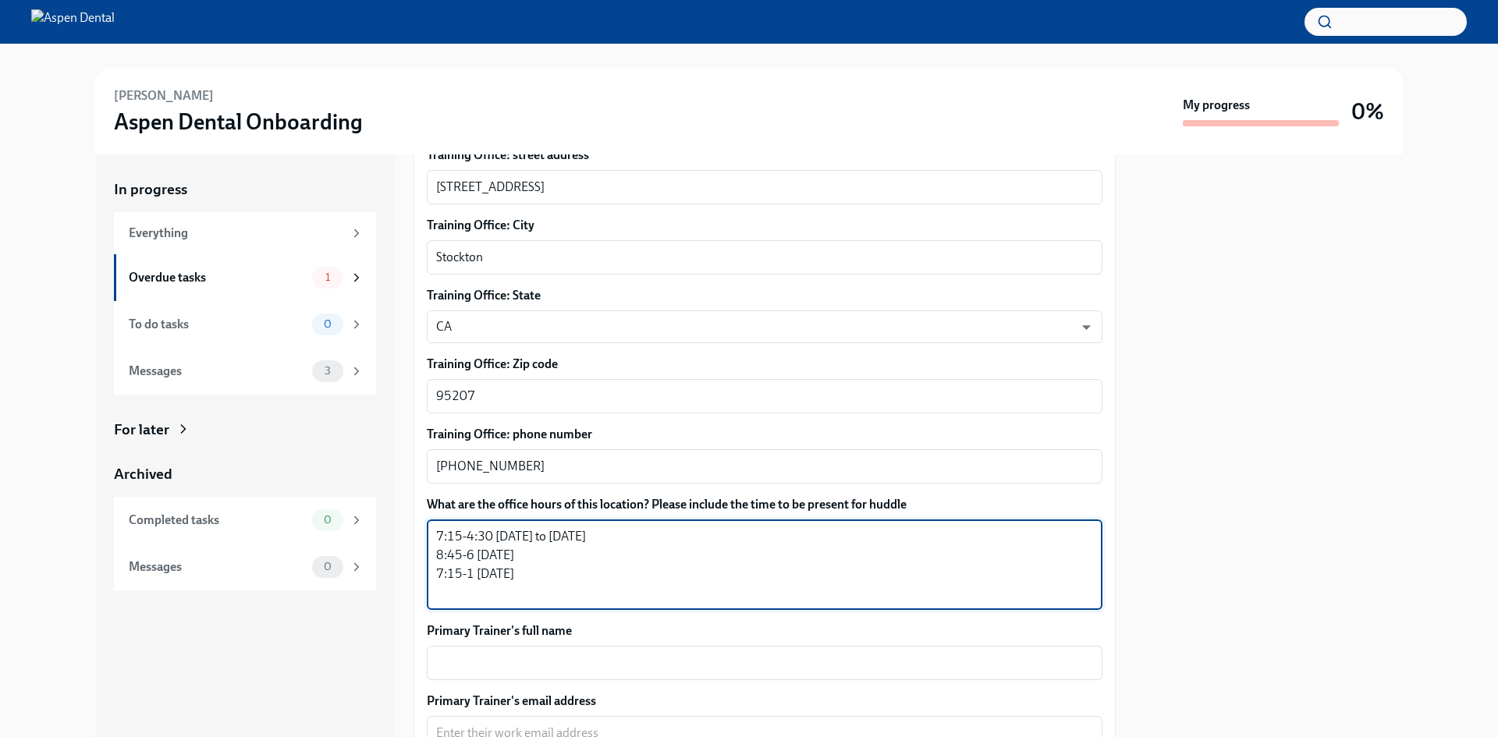
scroll to position [1014, 0]
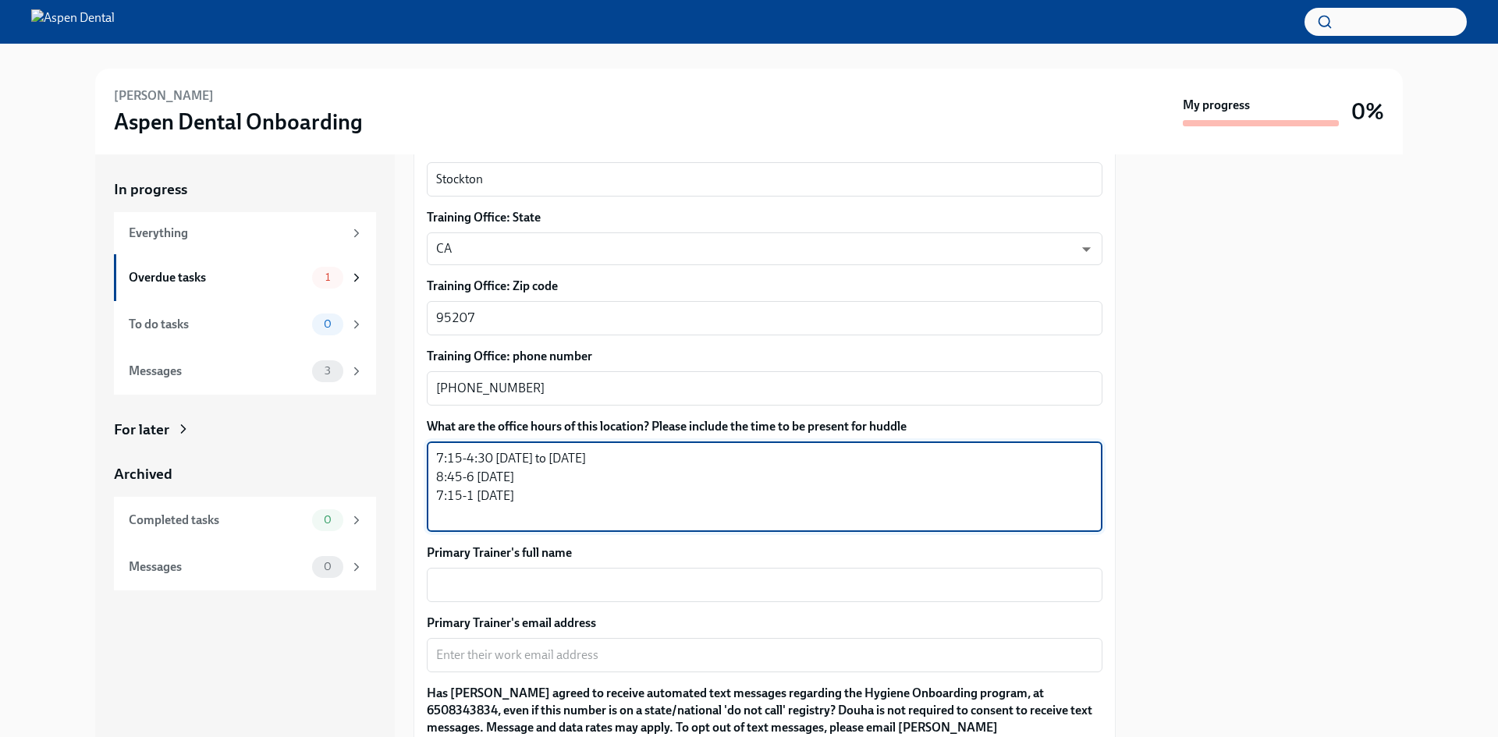
type textarea "7:15-4:30 [DATE] to [DATE] 8:45-6 [DATE] 7:15-1 [DATE]"
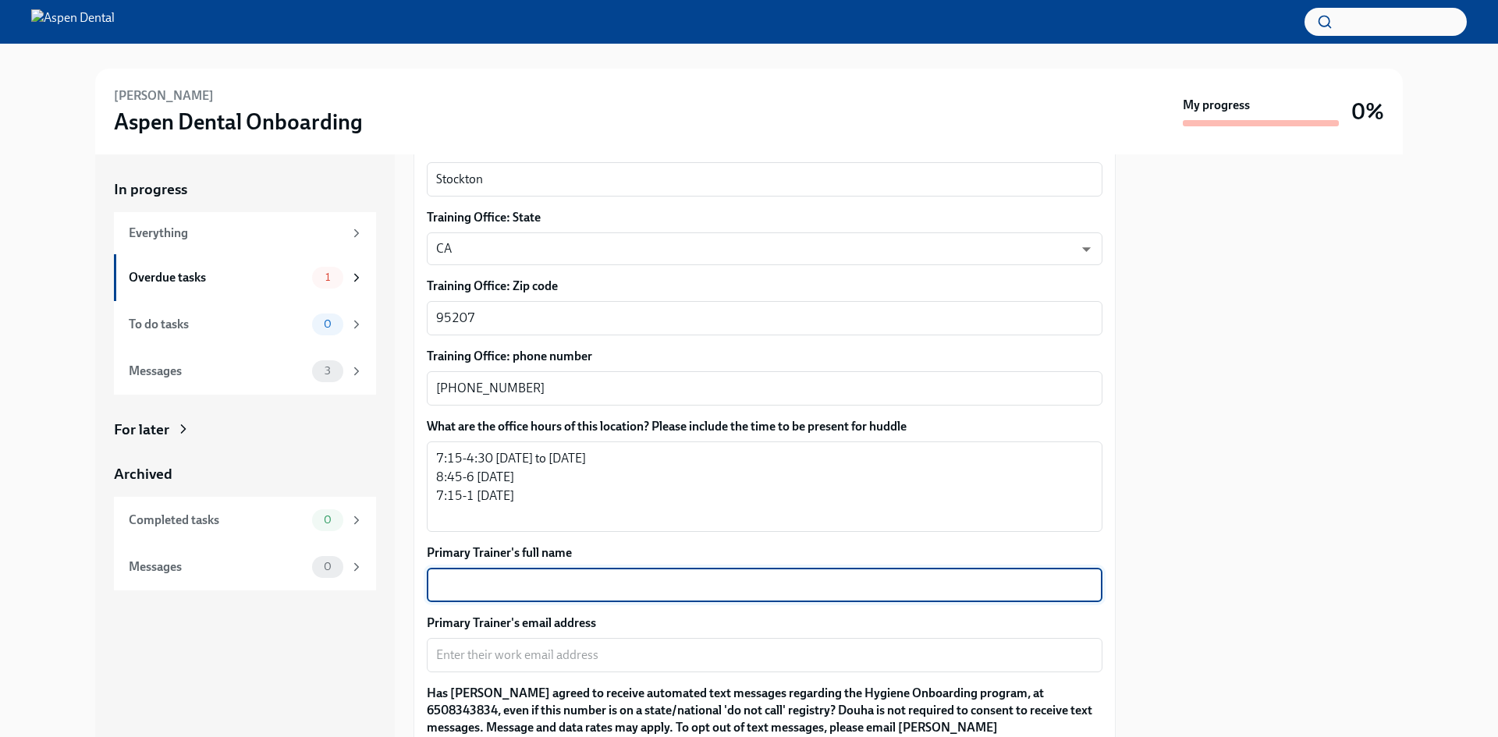
click at [487, 585] on textarea "Primary Trainer's full name" at bounding box center [764, 585] width 657 height 19
type textarea "[PERSON_NAME]"
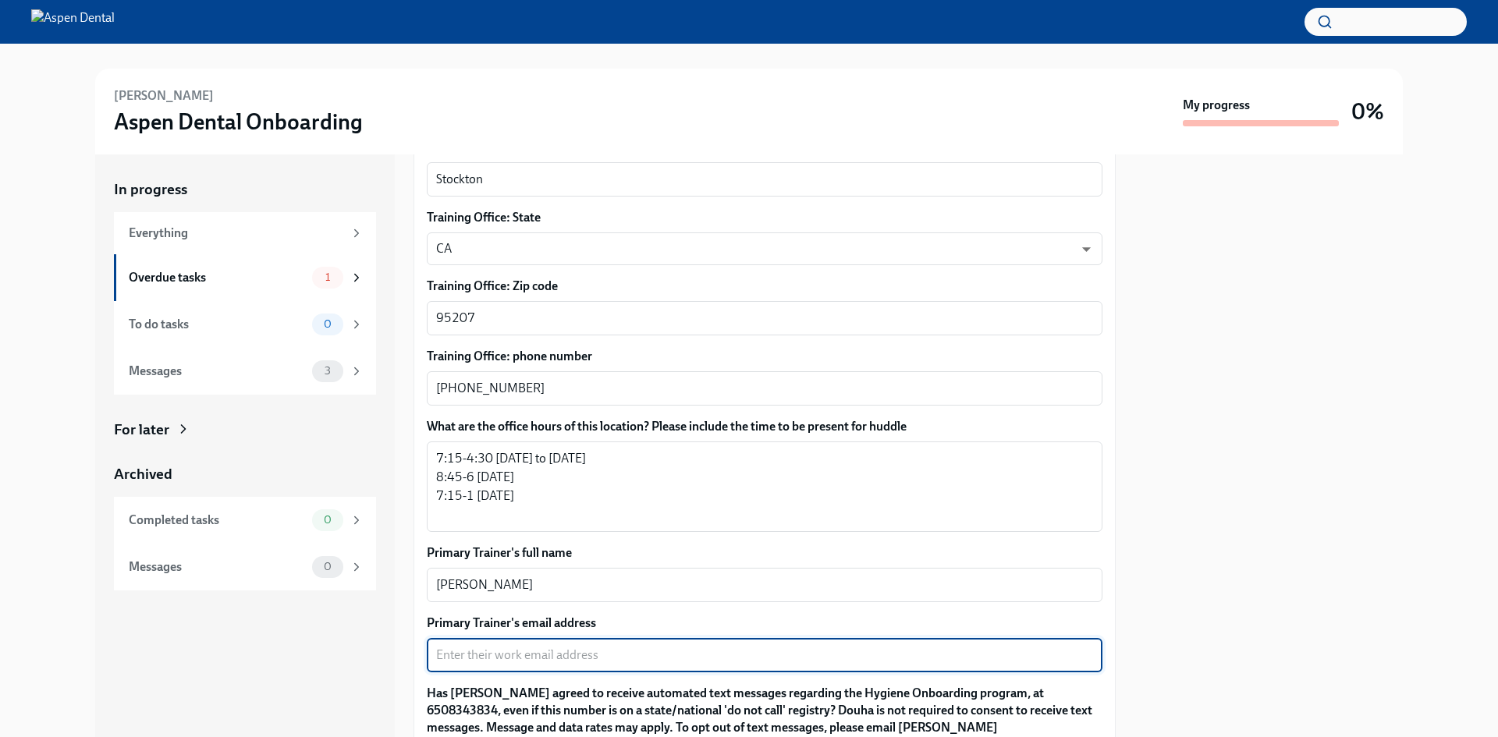
click at [542, 654] on textarea "Primary Trainer's email address" at bounding box center [764, 655] width 657 height 19
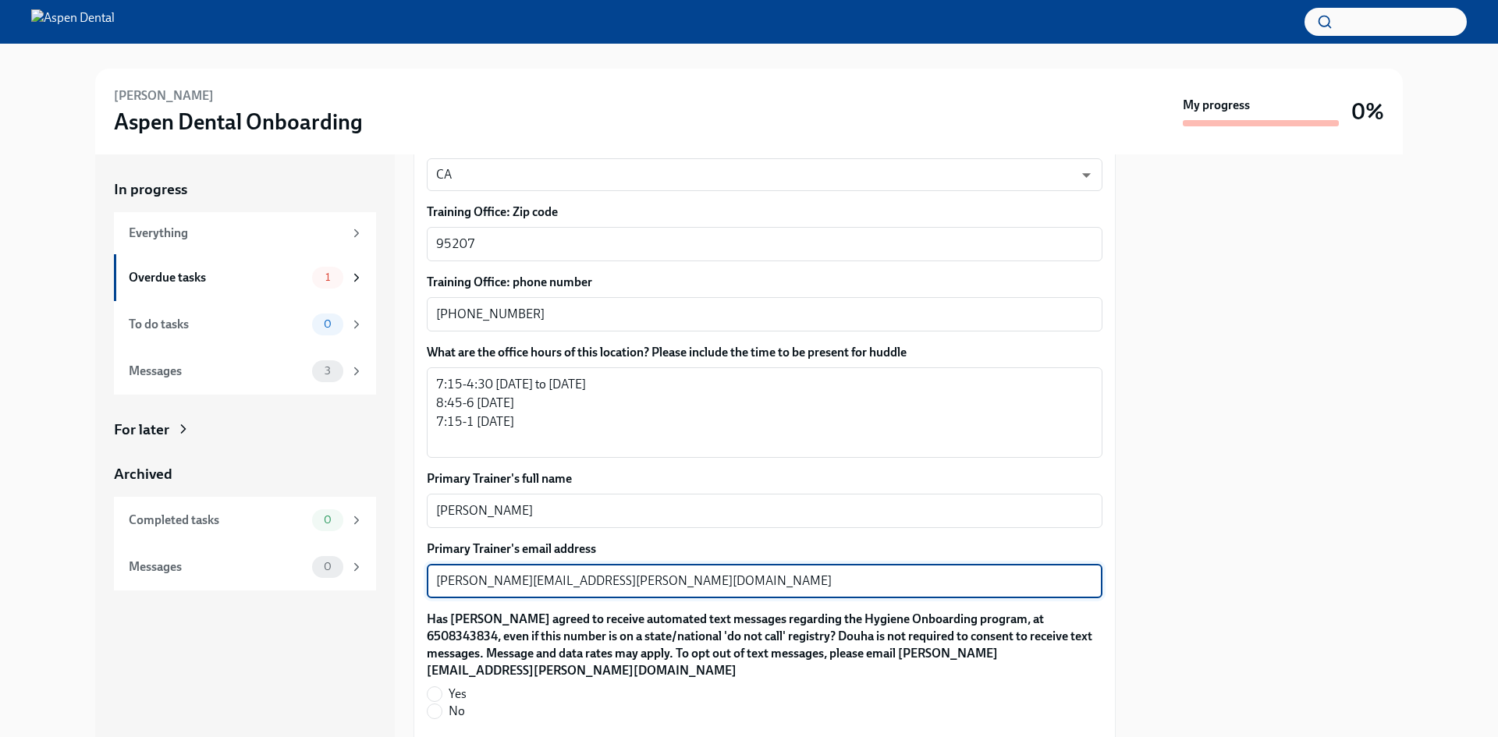
scroll to position [1249, 0]
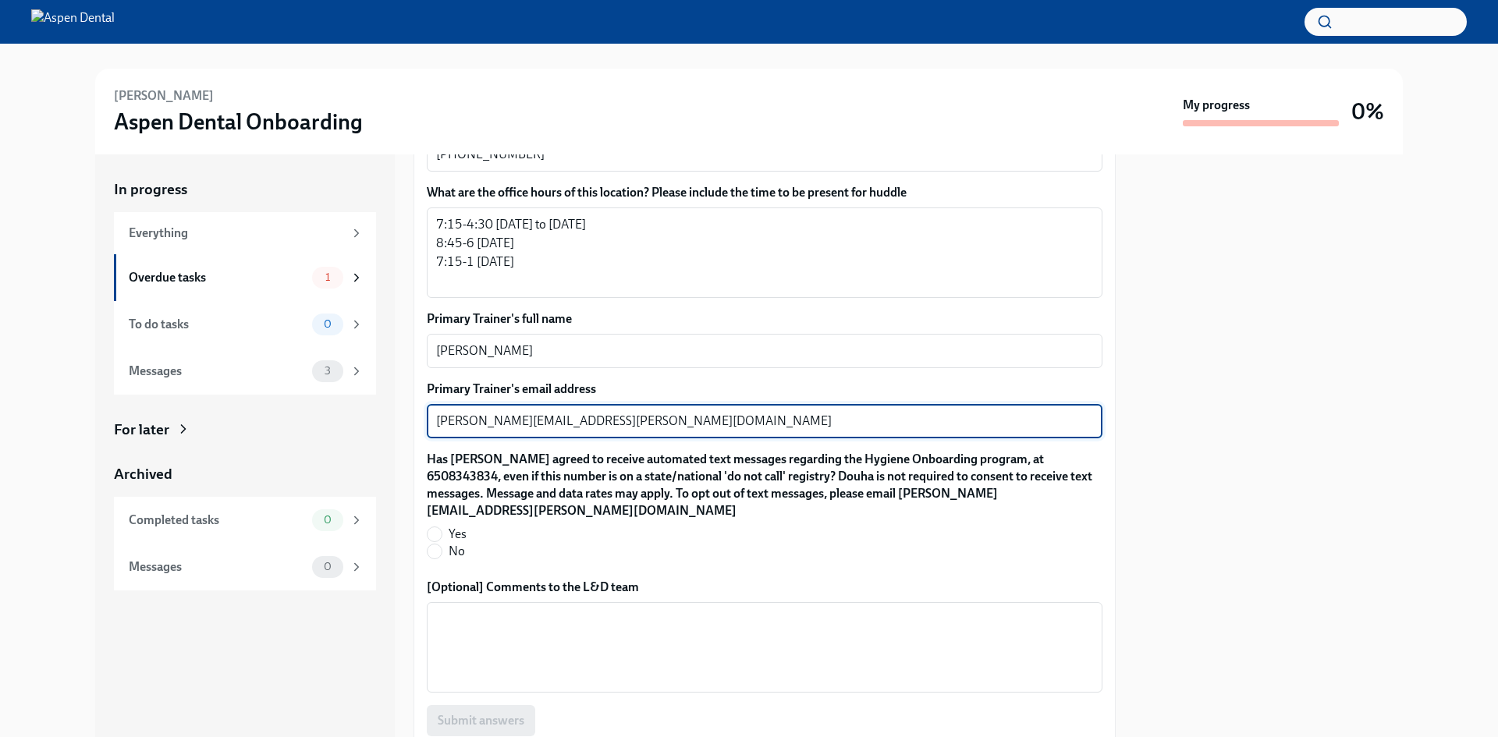
type textarea "[PERSON_NAME][EMAIL_ADDRESS][PERSON_NAME][DOMAIN_NAME]"
click at [440, 552] on input "No" at bounding box center [435, 552] width 14 height 14
radio input "true"
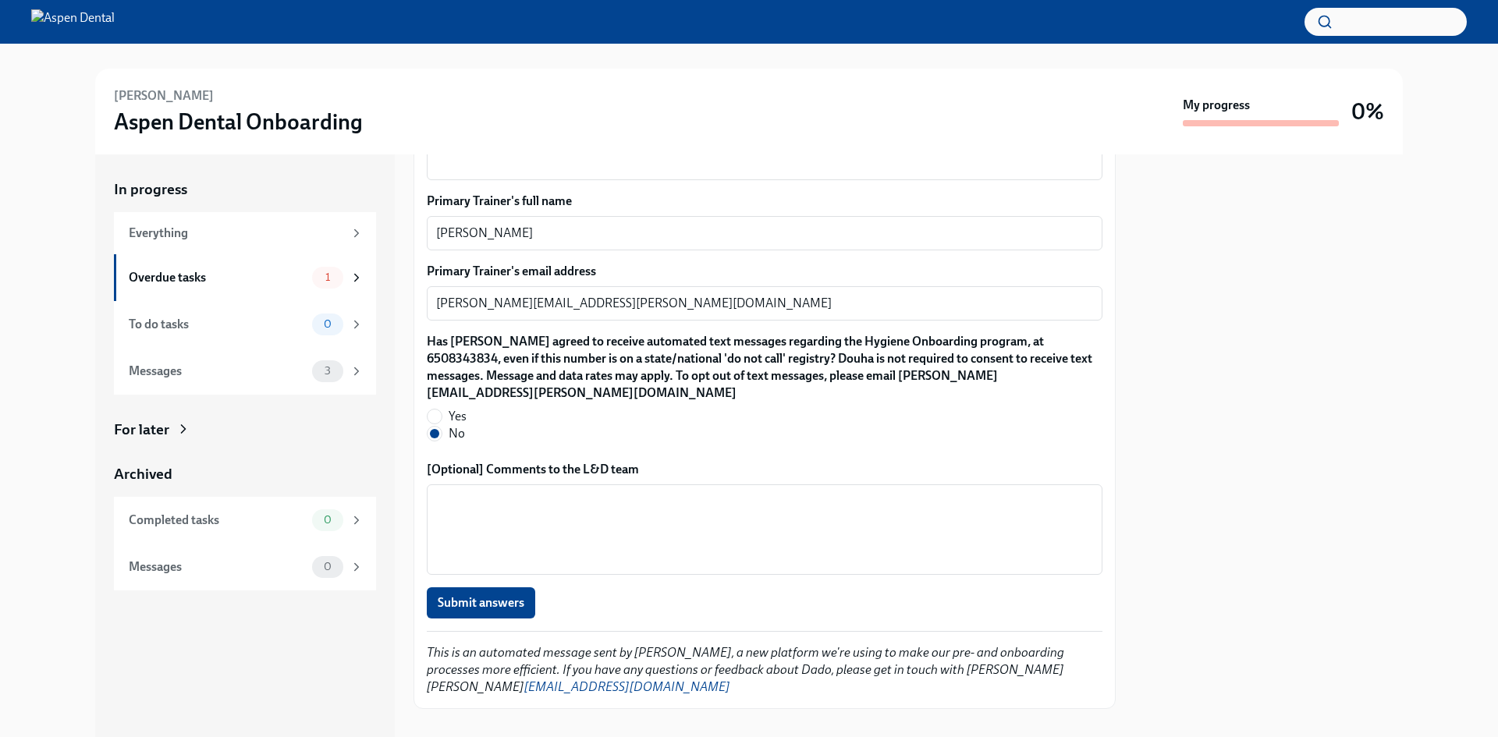
scroll to position [1388, 0]
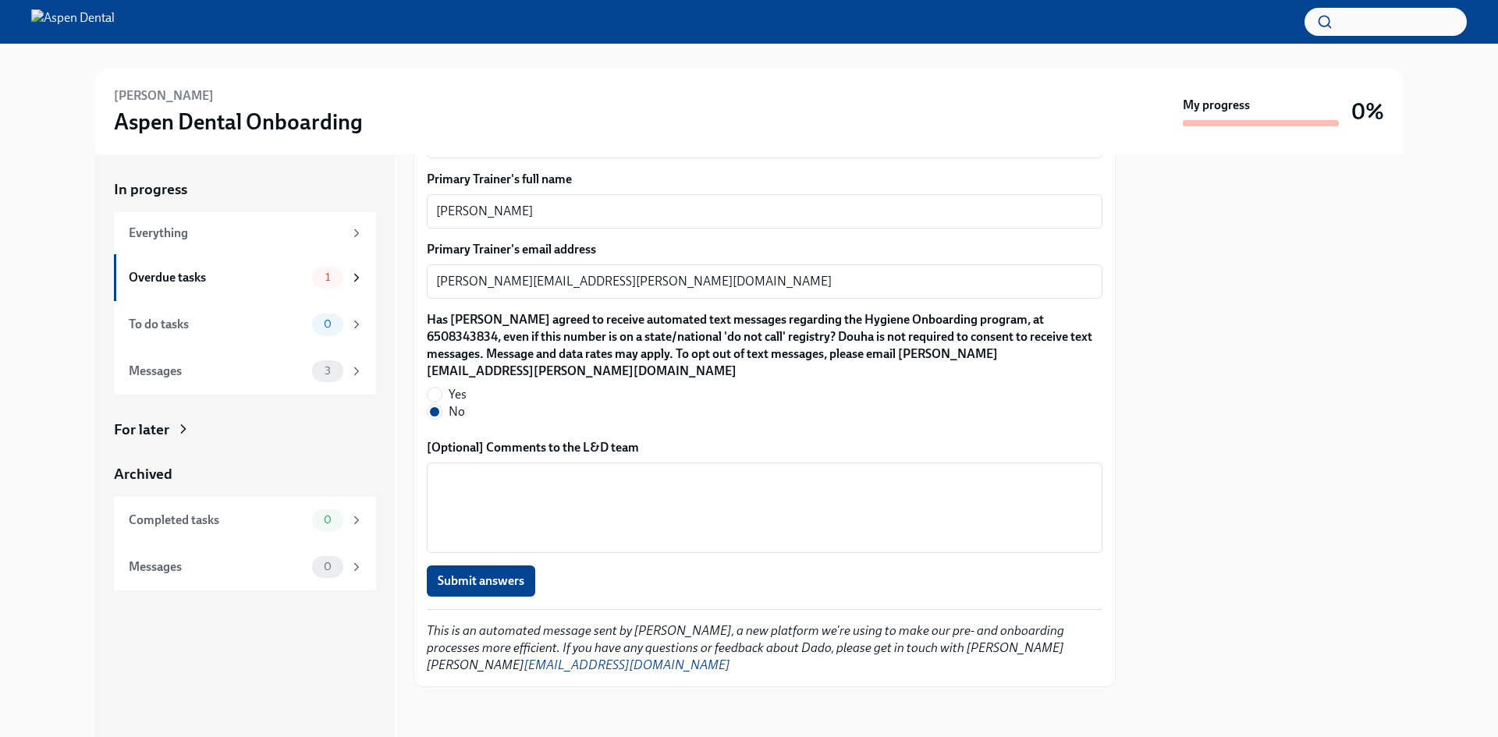
click at [513, 578] on span "Submit answers" at bounding box center [481, 582] width 87 height 16
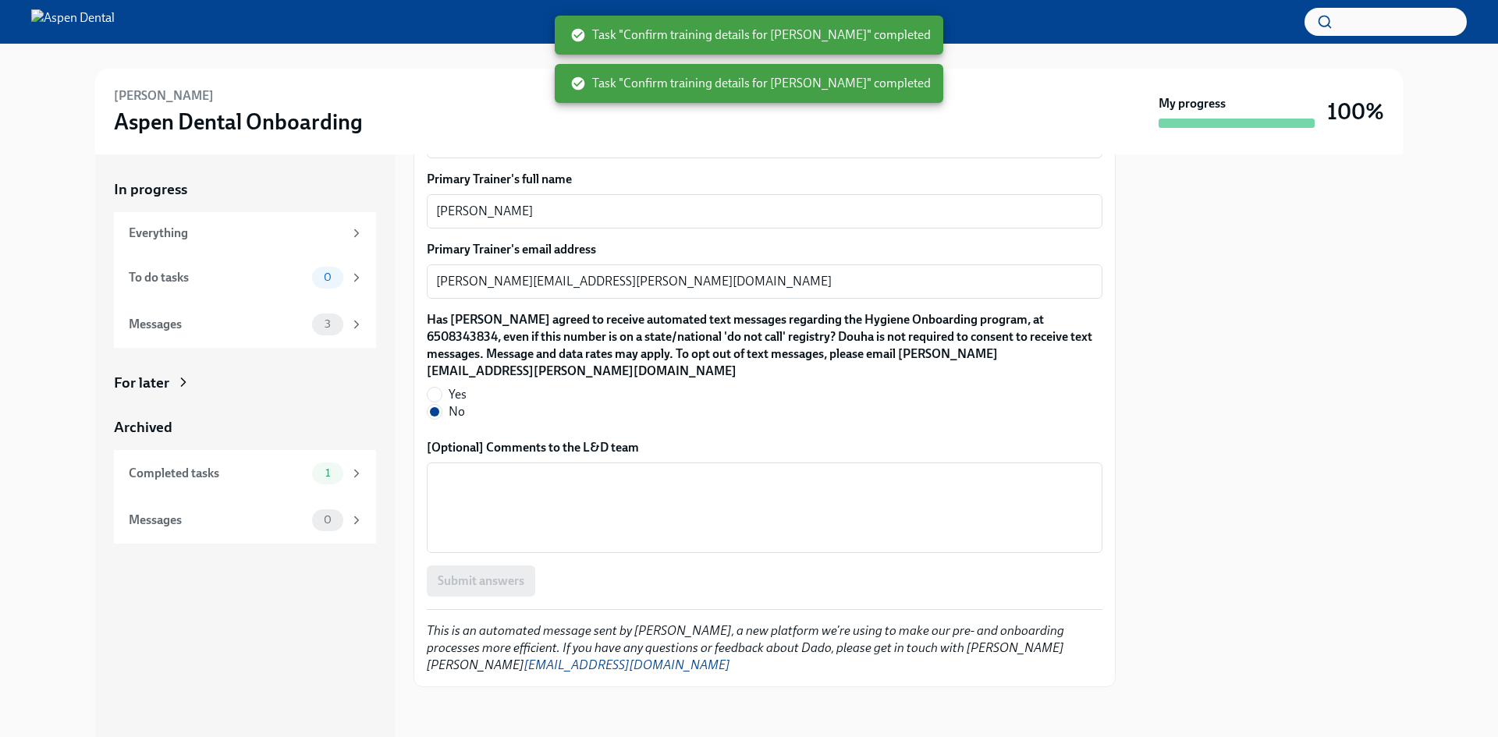
click at [187, 321] on div "Messages" at bounding box center [217, 324] width 177 height 17
